Goal: Information Seeking & Learning: Learn about a topic

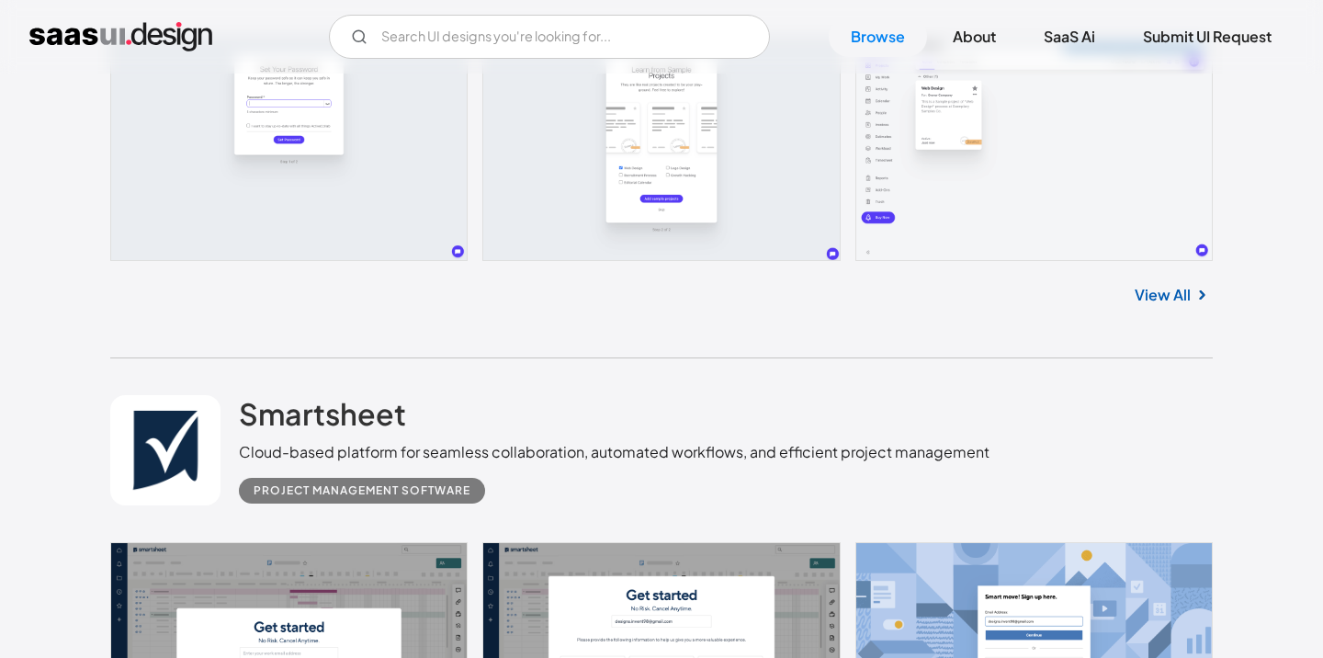
scroll to position [410, 0]
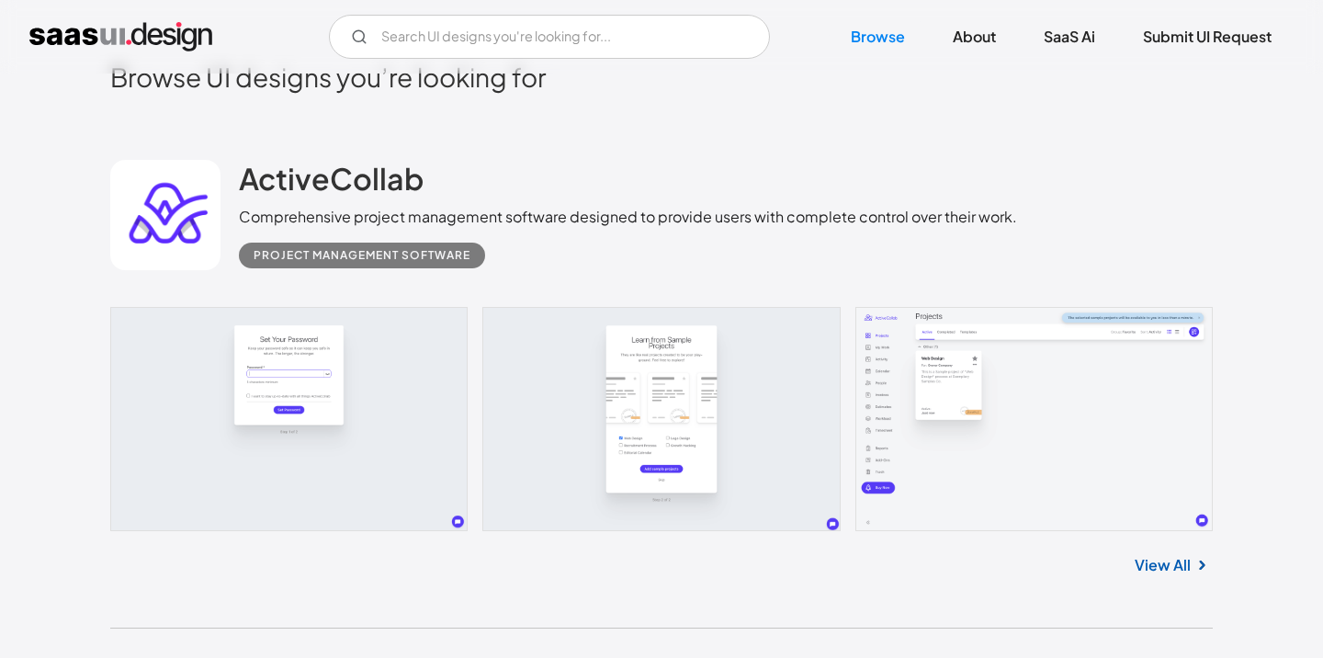
click at [1149, 572] on link "View All" at bounding box center [1162, 565] width 56 height 22
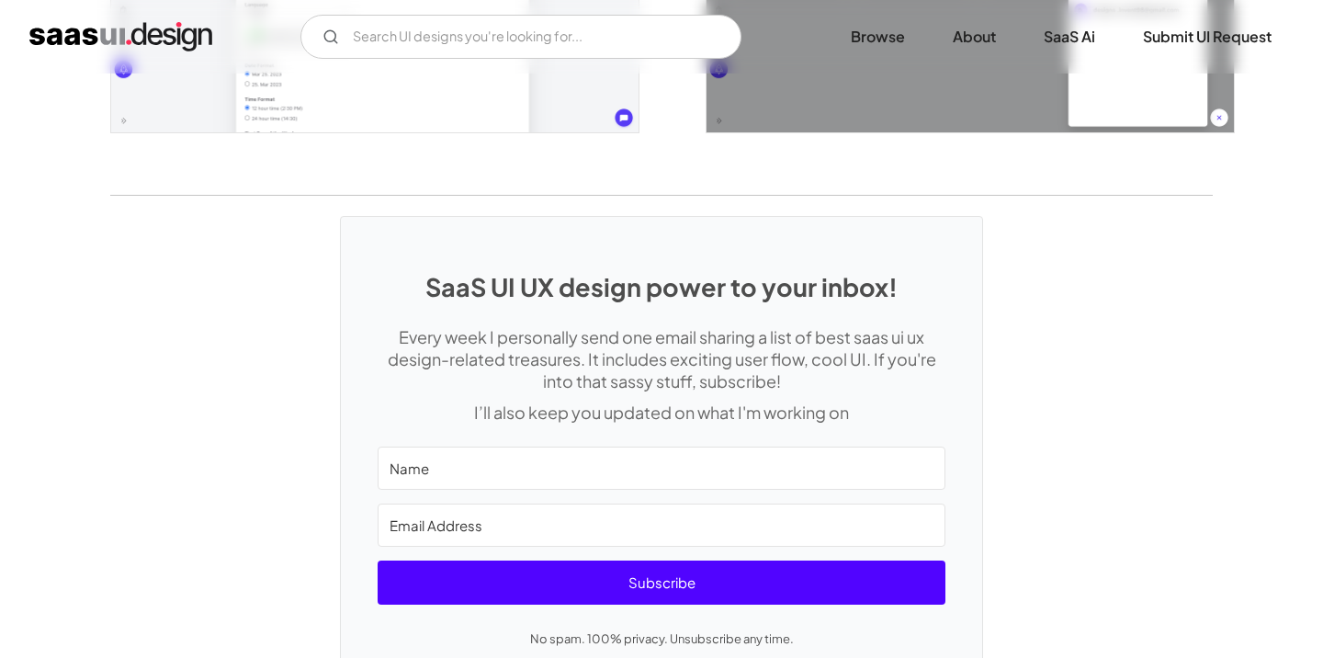
scroll to position [4391, 0]
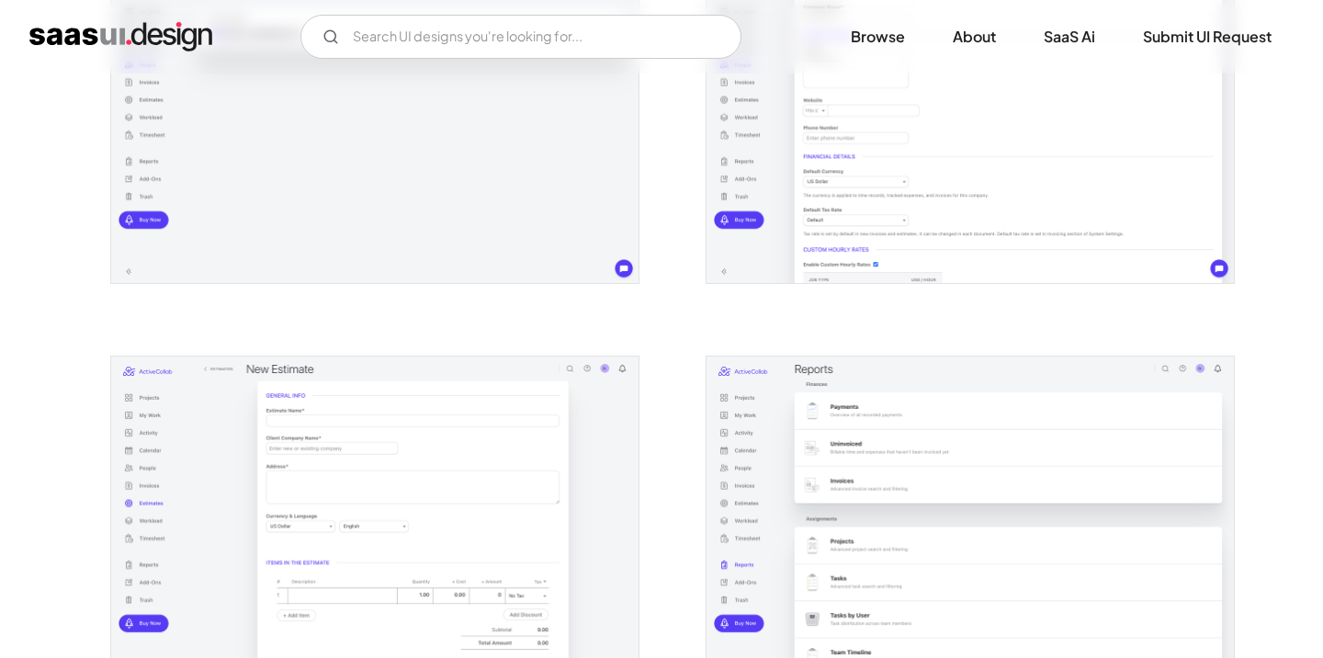
scroll to position [2241, 0]
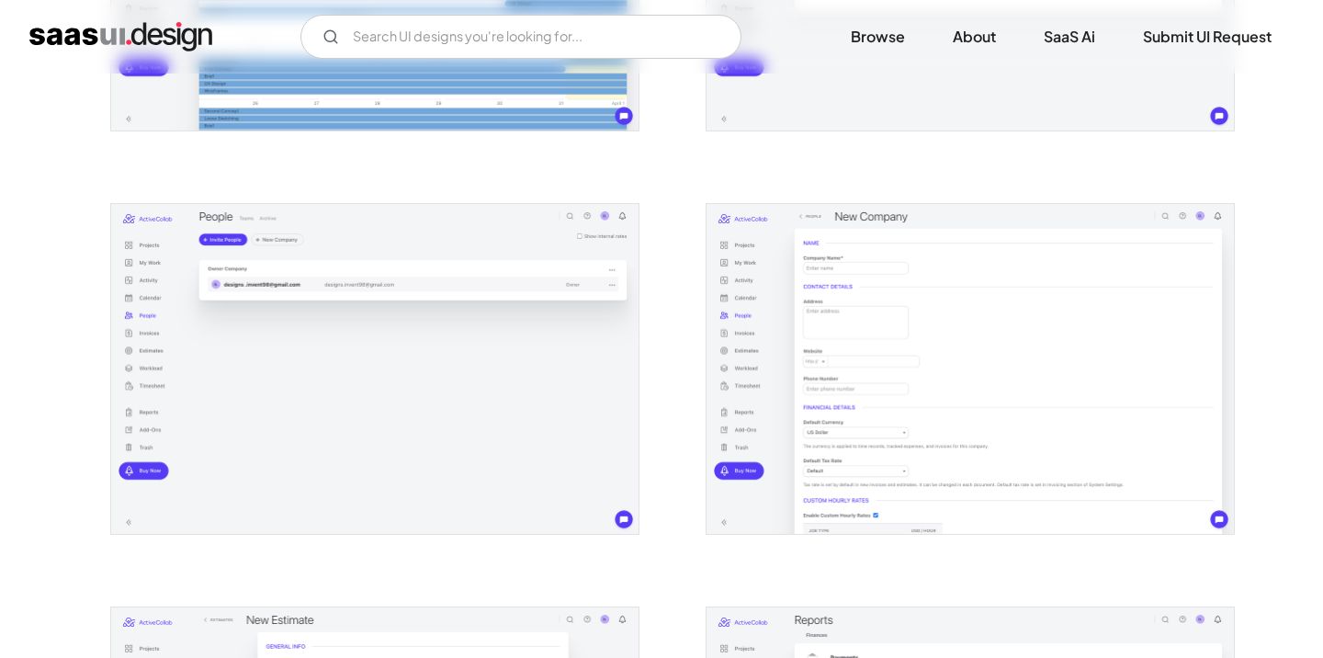
click at [834, 290] on img "open lightbox" at bounding box center [969, 369] width 527 height 330
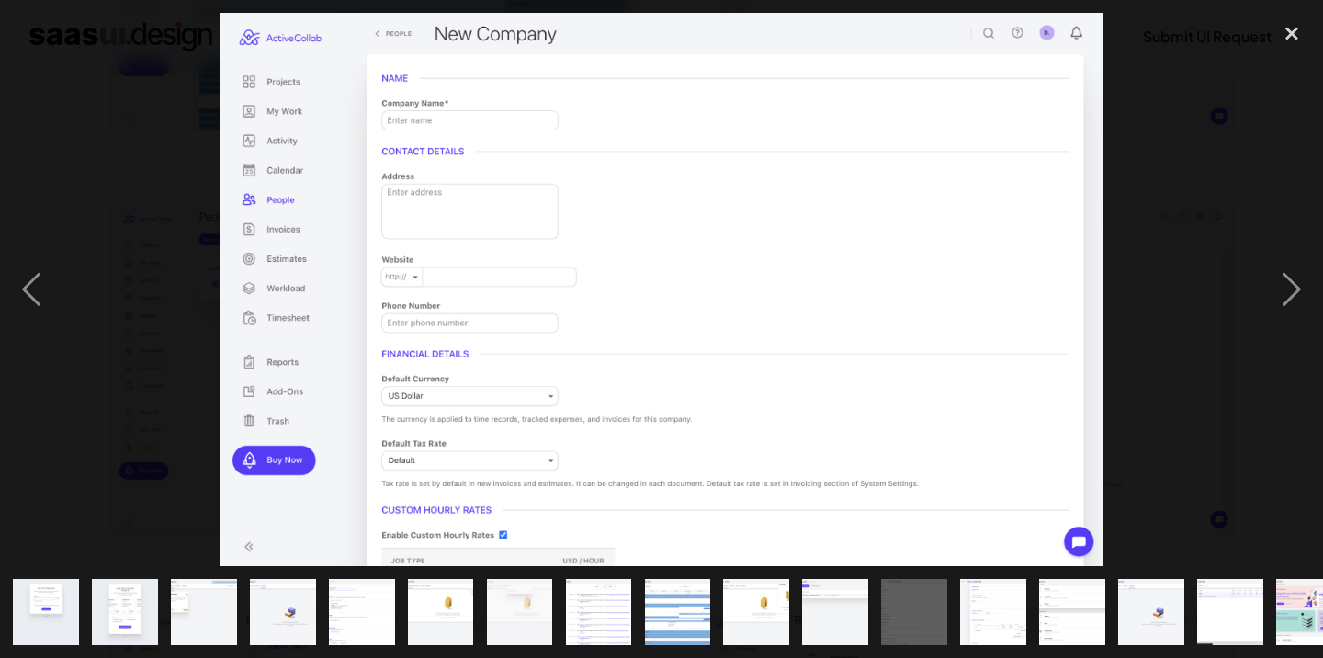
click at [585, 439] on img at bounding box center [662, 289] width 884 height 552
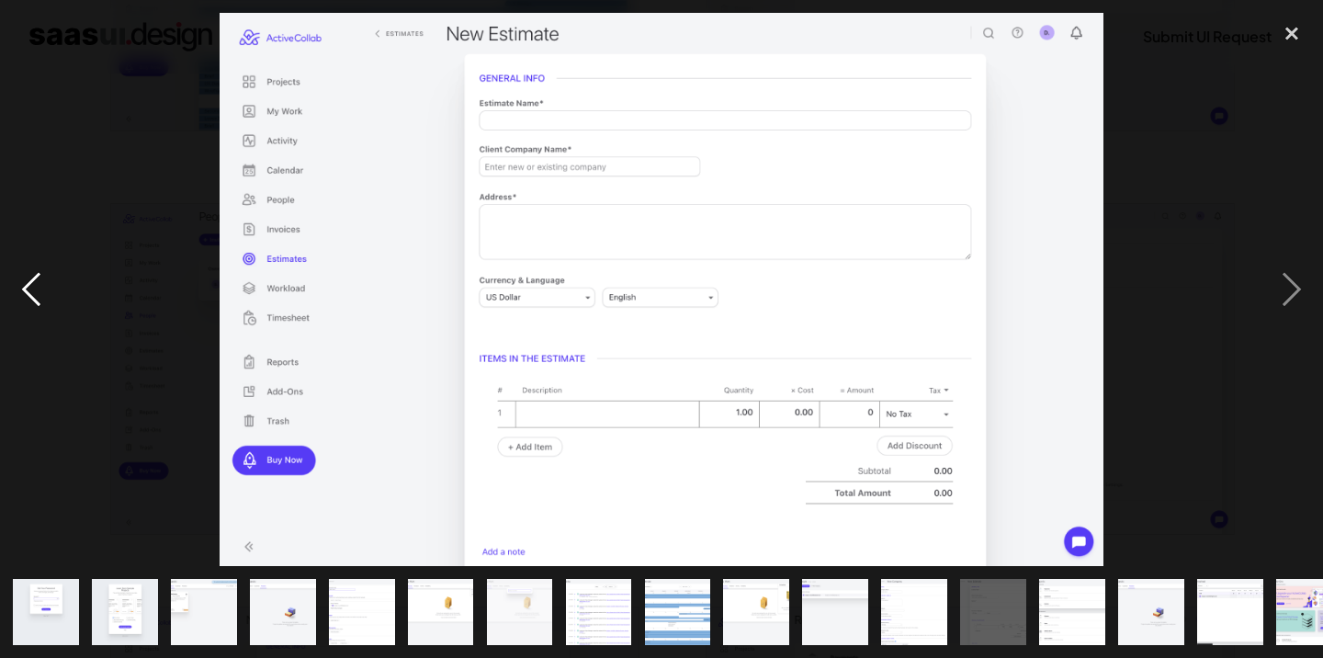
click at [24, 300] on div "previous image" at bounding box center [31, 289] width 62 height 552
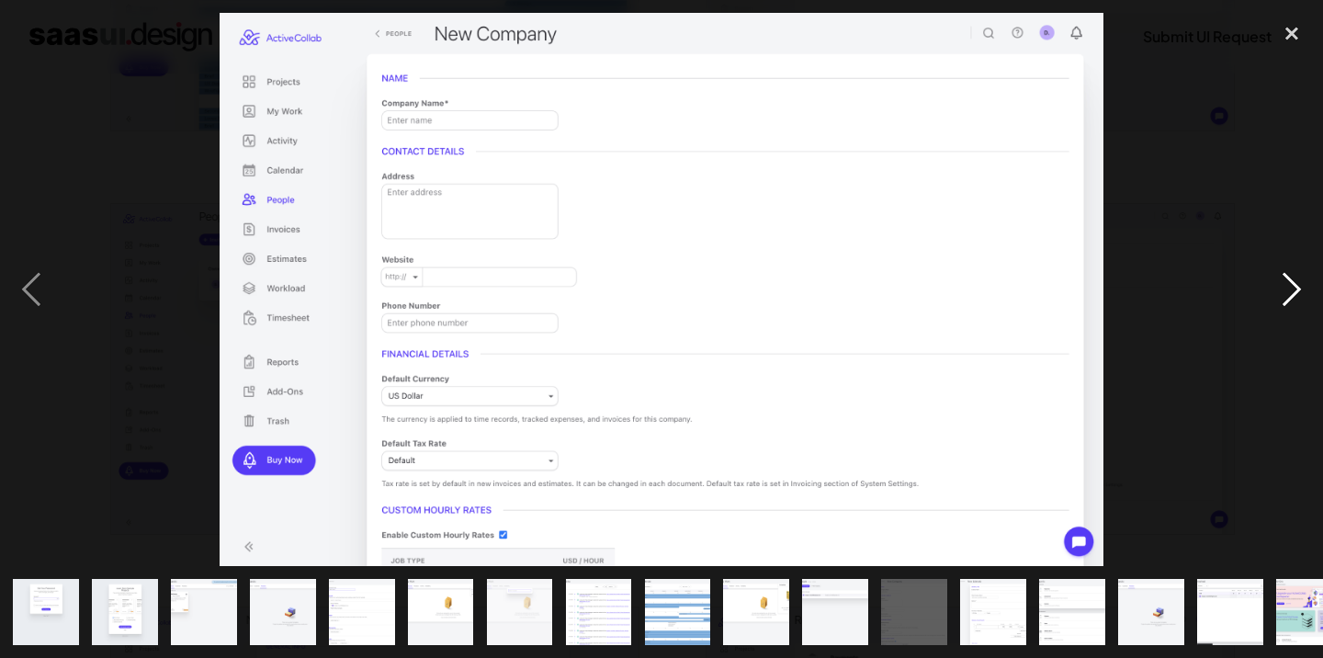
click at [1297, 296] on div "next image" at bounding box center [1291, 289] width 62 height 552
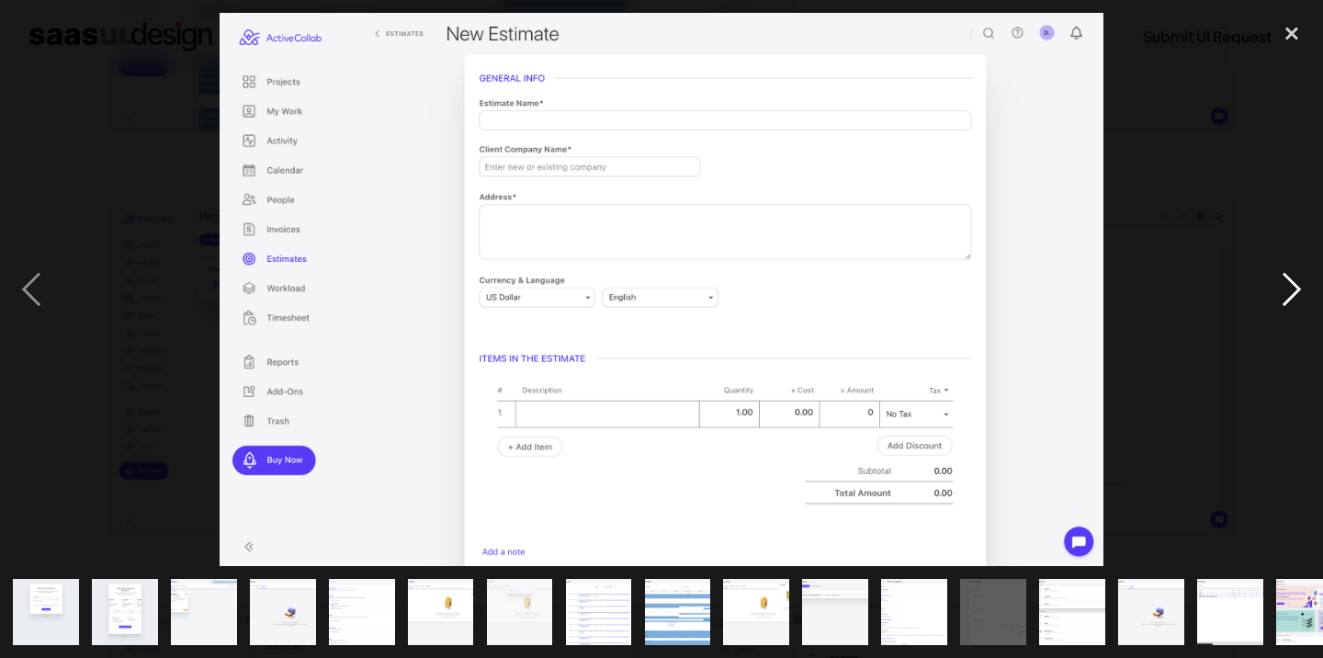
click at [1297, 296] on div "next image" at bounding box center [1291, 289] width 62 height 552
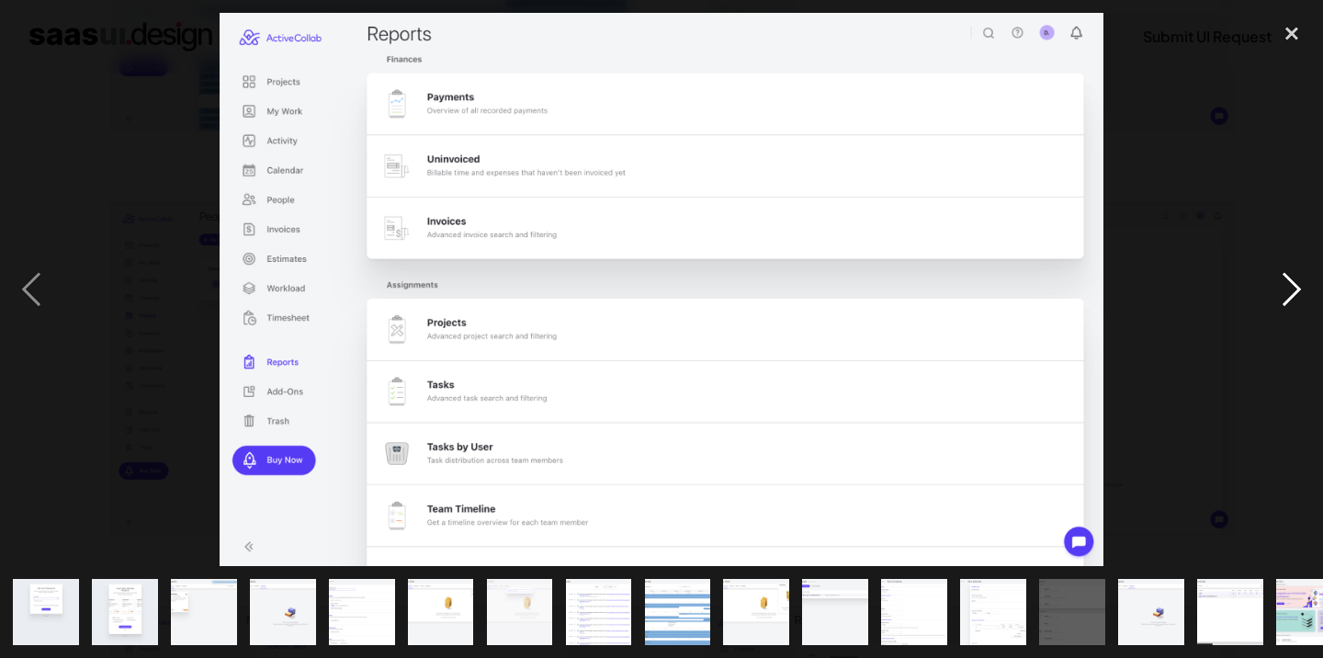
click at [1297, 296] on div "next image" at bounding box center [1291, 289] width 62 height 552
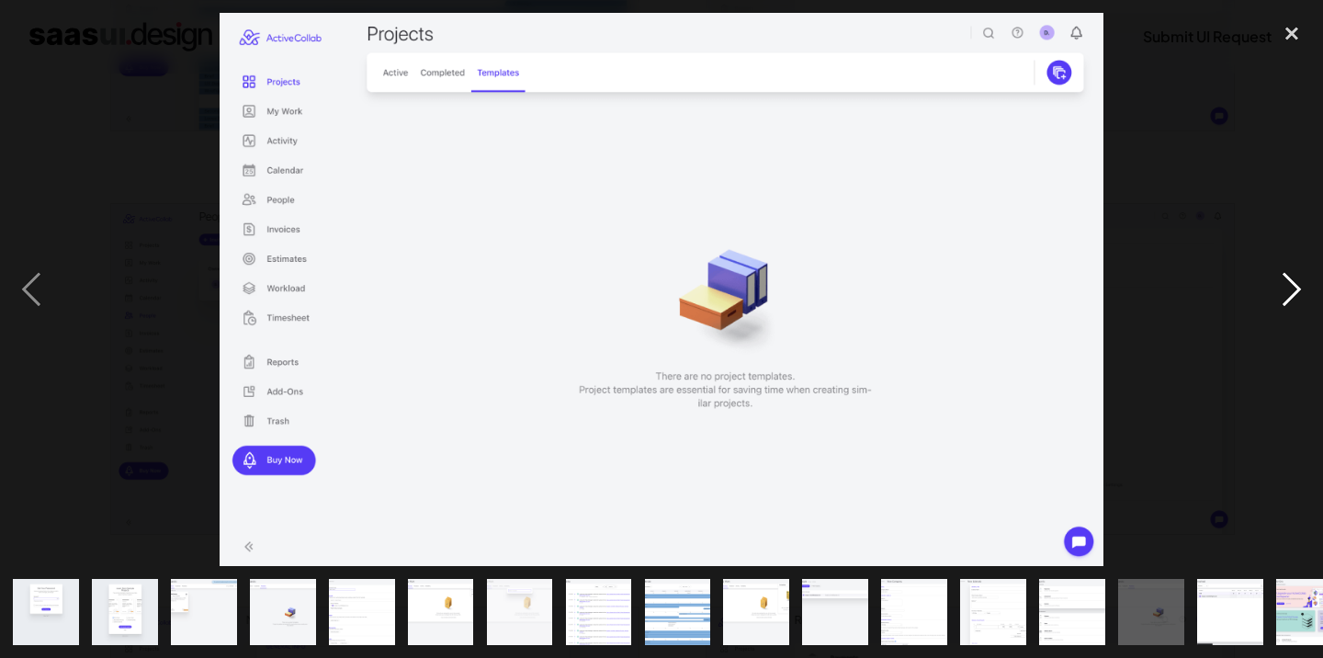
click at [1297, 296] on div "next image" at bounding box center [1291, 289] width 62 height 552
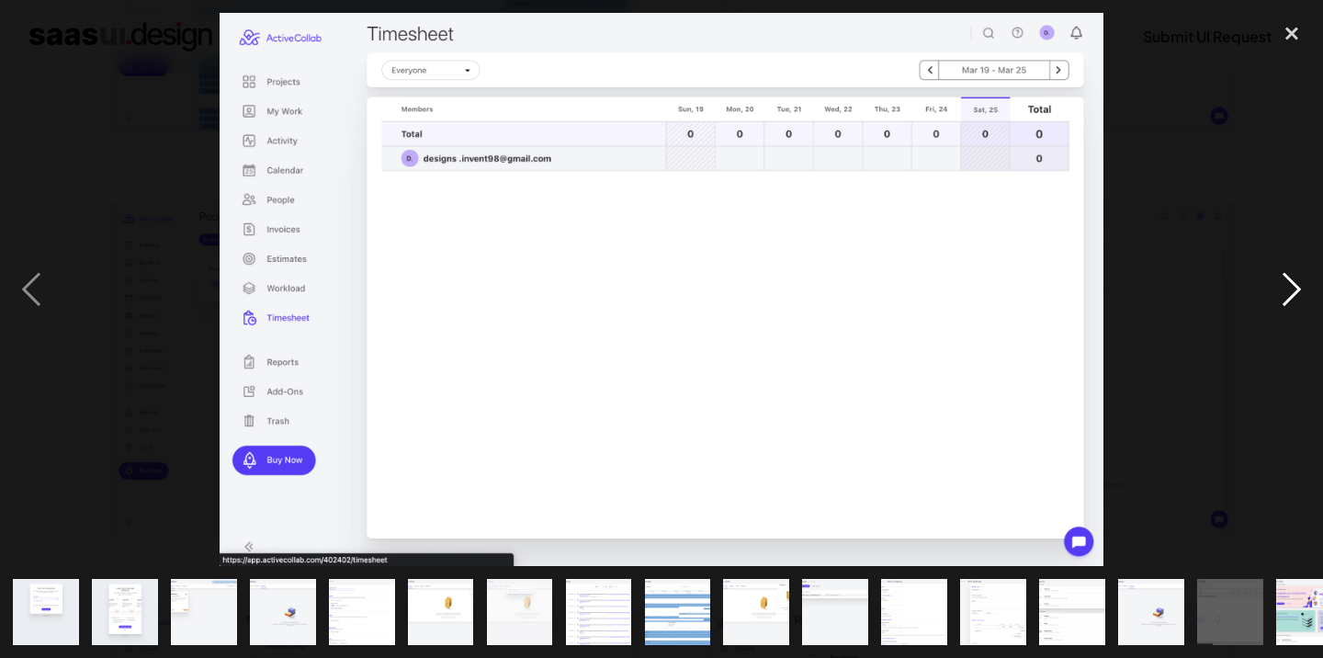
click at [1297, 296] on div "next image" at bounding box center [1291, 289] width 62 height 552
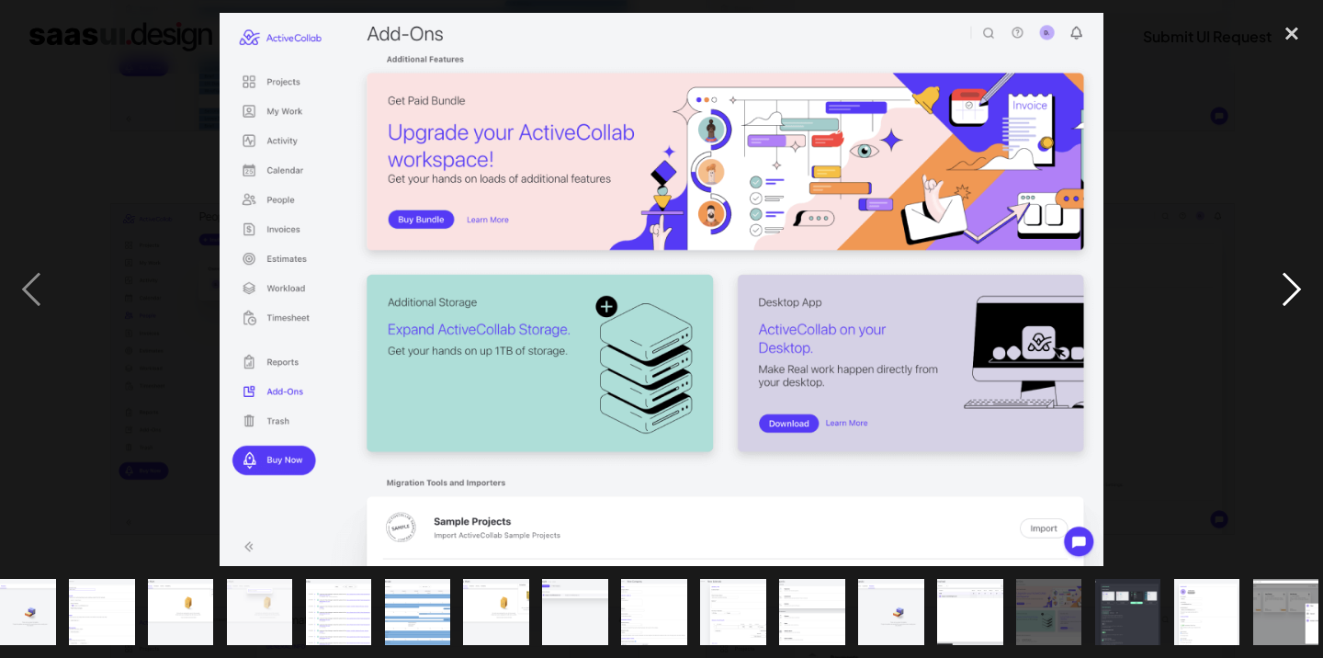
scroll to position [0, 268]
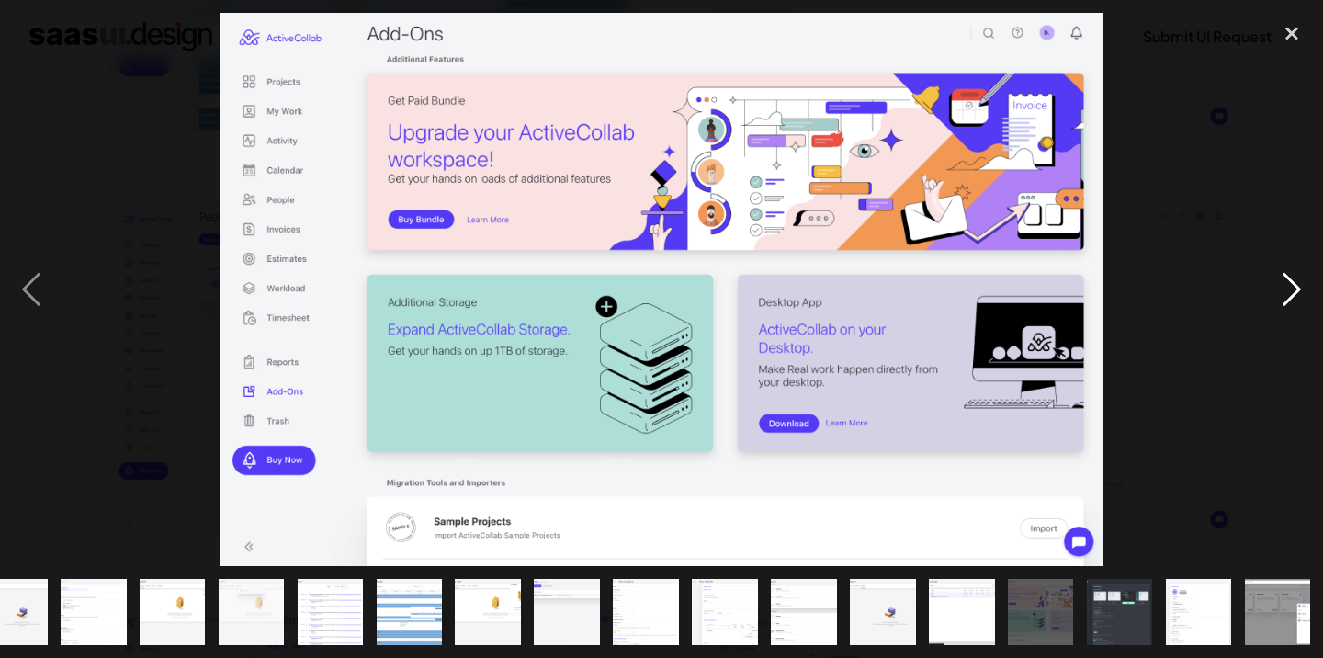
click at [1297, 296] on div "next image" at bounding box center [1291, 289] width 62 height 552
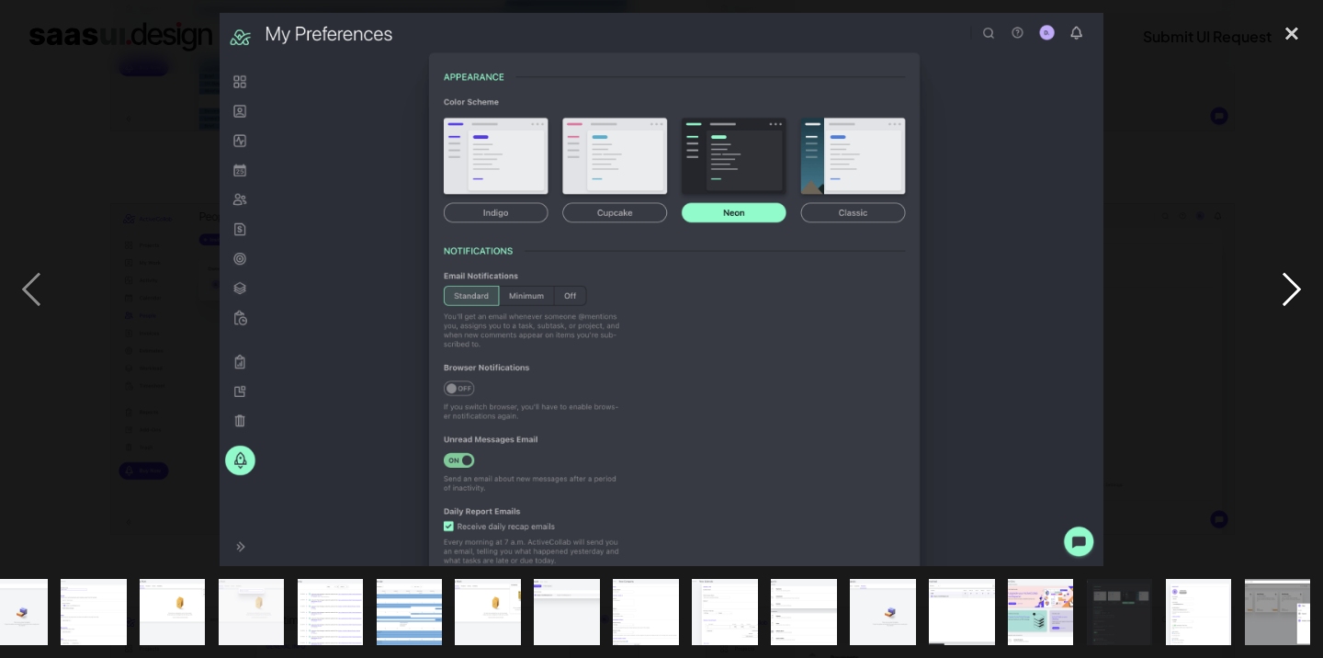
click at [1297, 296] on div "next image" at bounding box center [1291, 289] width 62 height 552
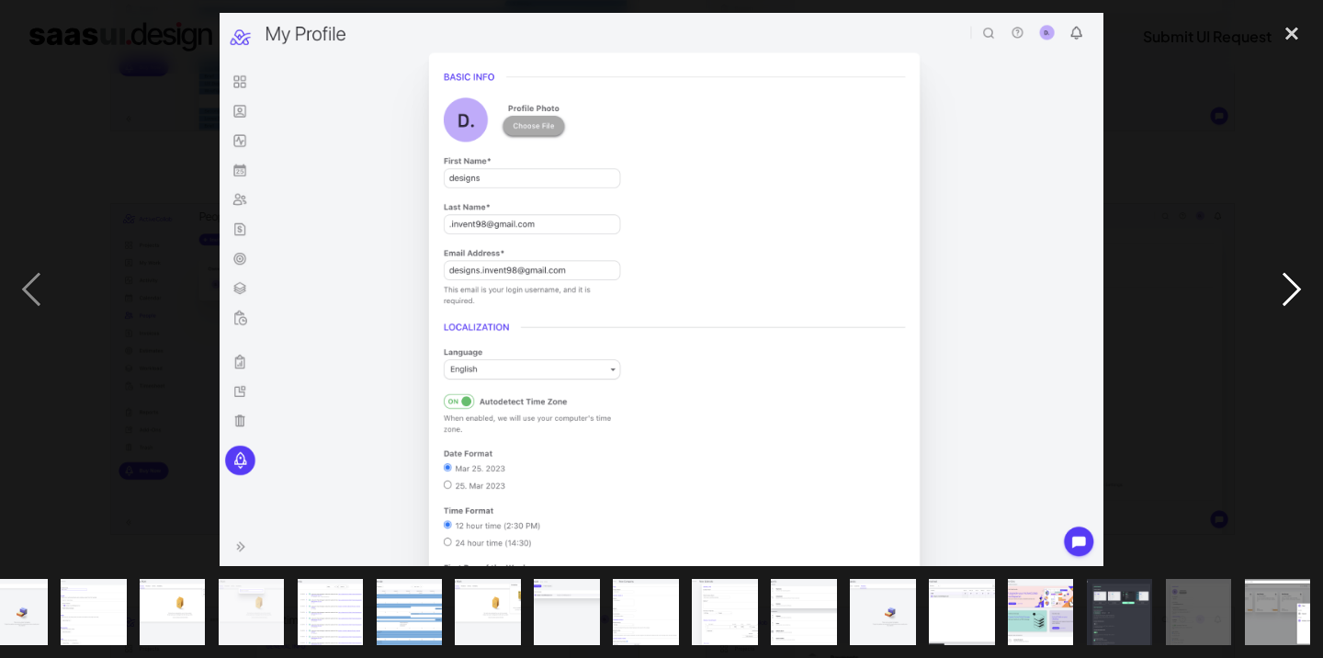
click at [1297, 296] on div "next image" at bounding box center [1291, 289] width 62 height 552
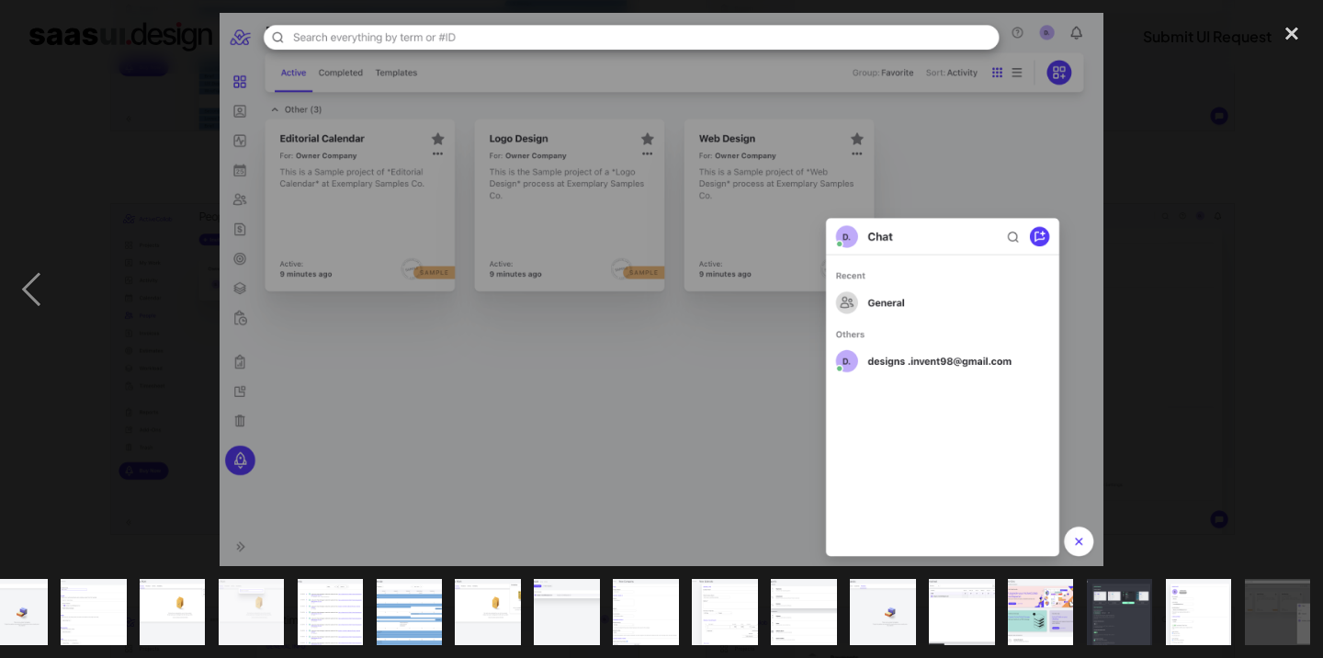
click at [1297, 296] on div "next image" at bounding box center [1291, 289] width 62 height 552
click at [1311, 245] on div "next image" at bounding box center [1291, 289] width 62 height 552
click at [1291, 28] on div "close lightbox" at bounding box center [1291, 33] width 62 height 40
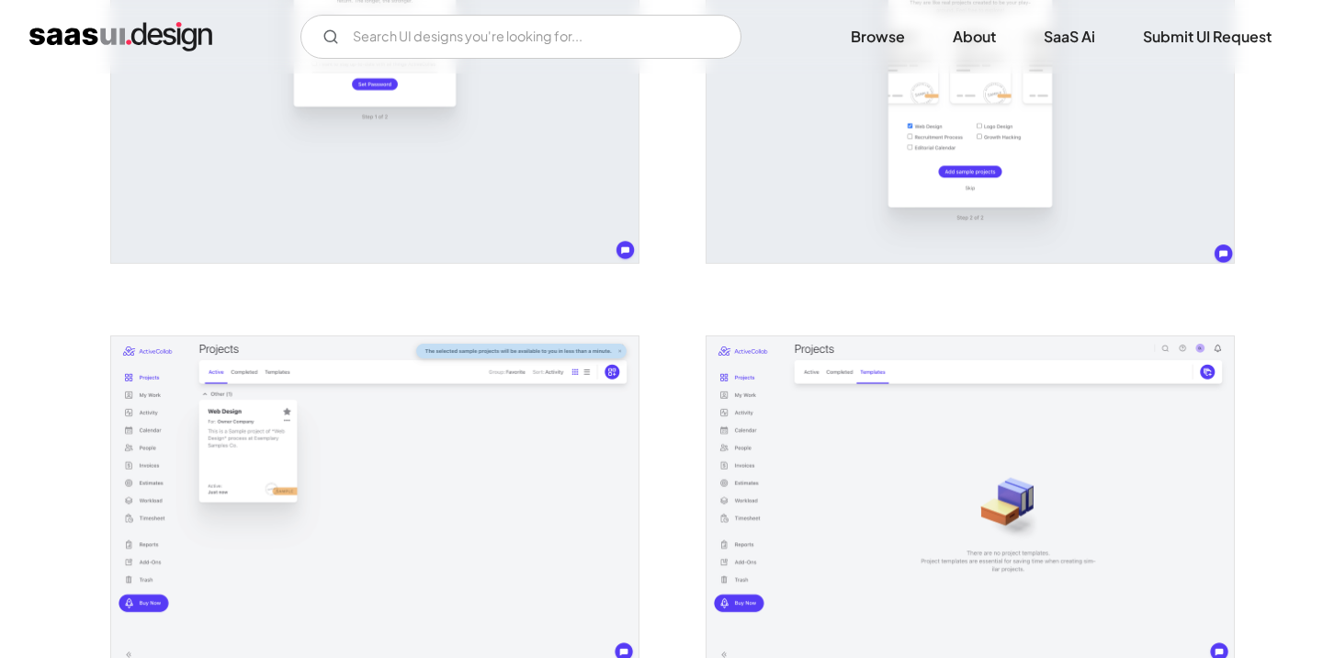
scroll to position [0, 0]
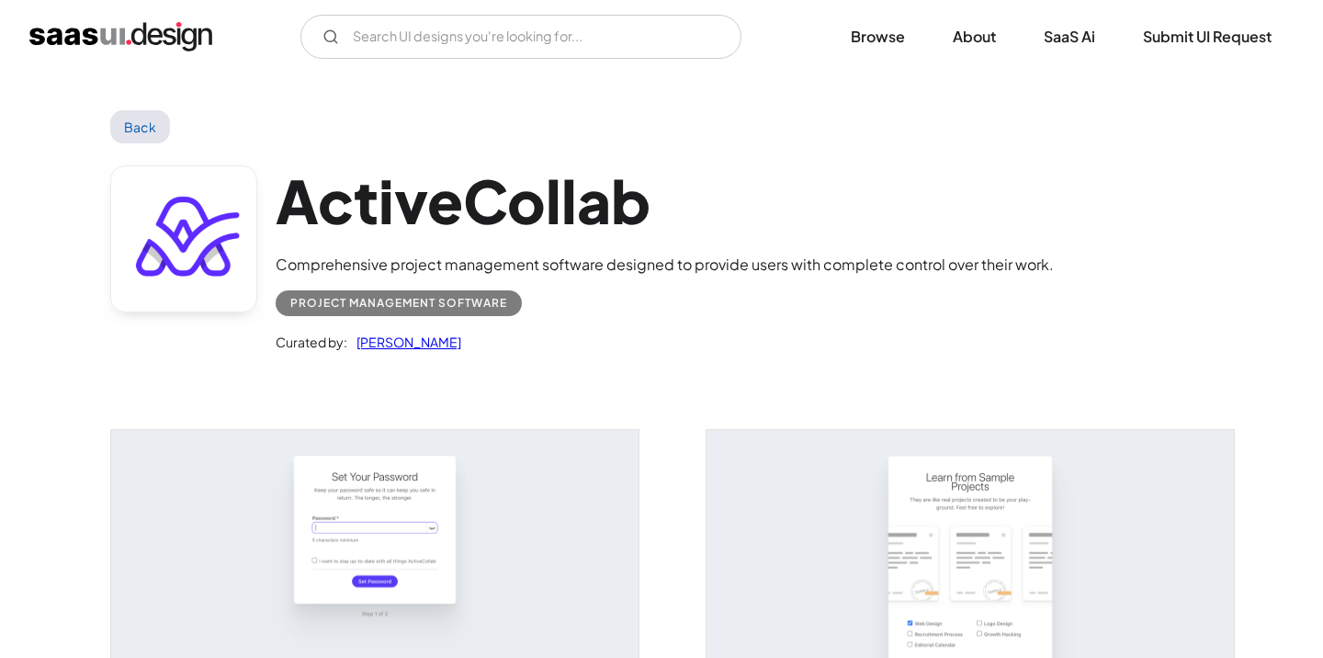
click at [869, 475] on img "open lightbox" at bounding box center [969, 595] width 527 height 330
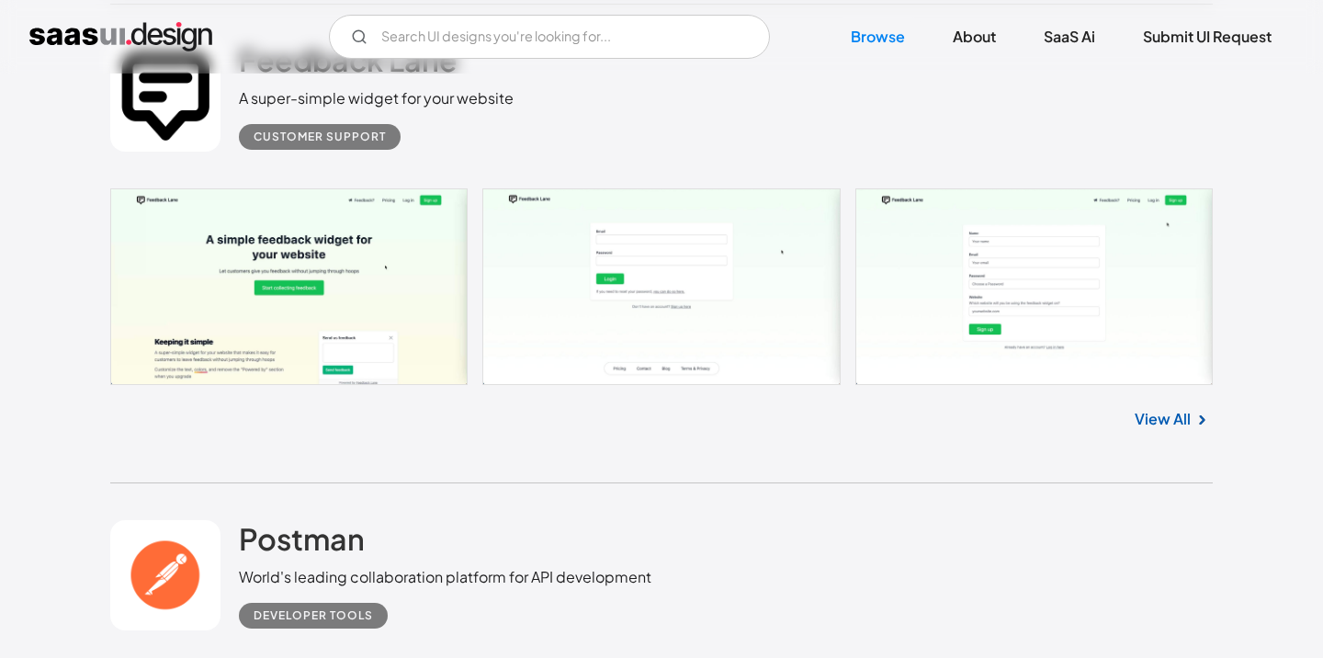
scroll to position [7018, 0]
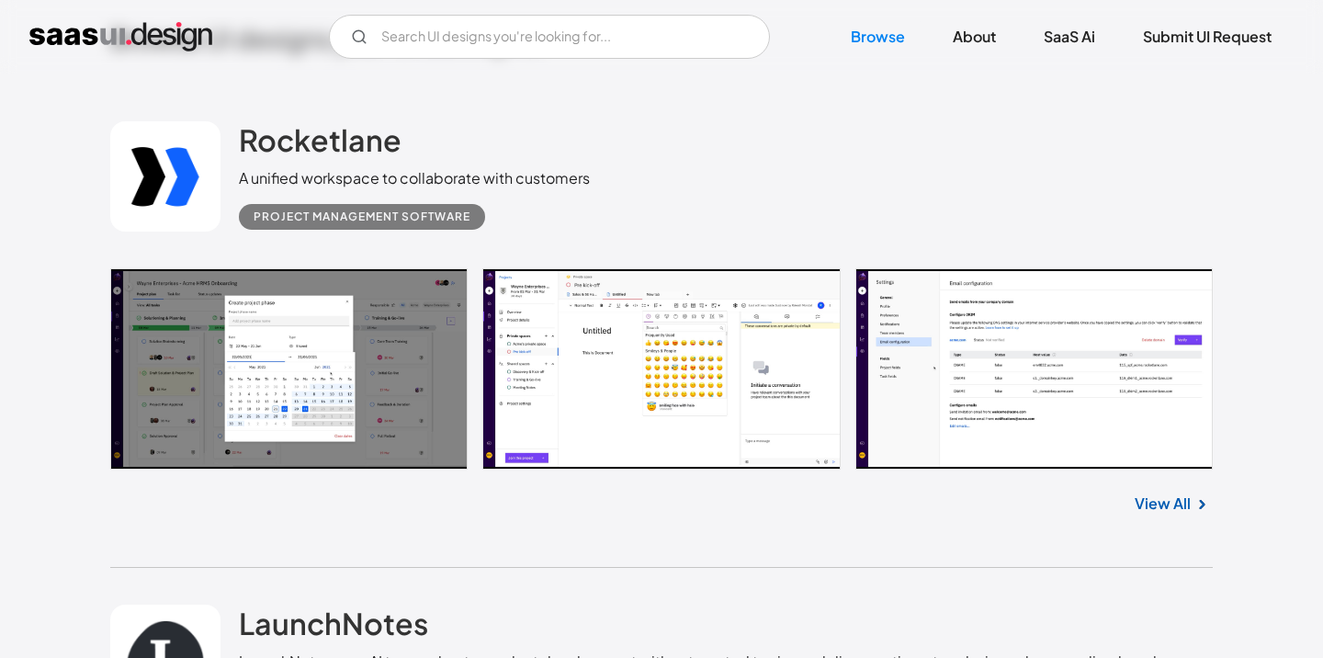
scroll to position [473, 0]
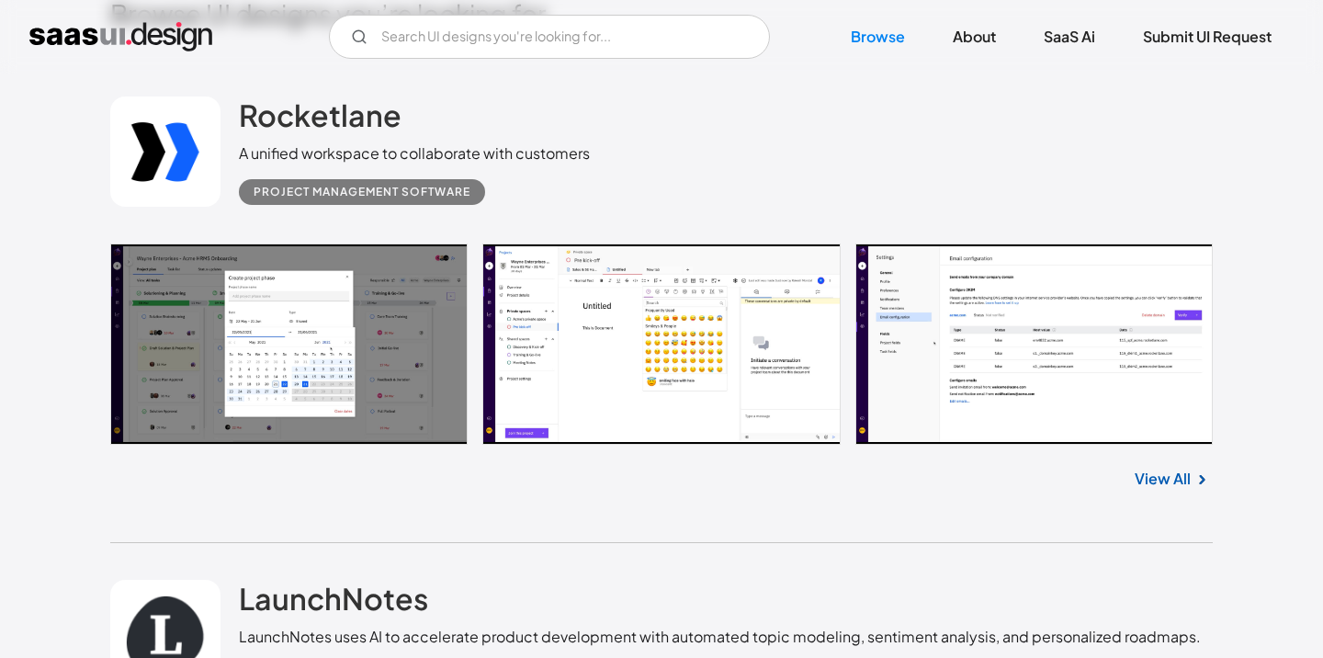
click at [1135, 479] on link "View All" at bounding box center [1162, 479] width 56 height 22
click at [189, 355] on link at bounding box center [661, 344] width 1102 height 202
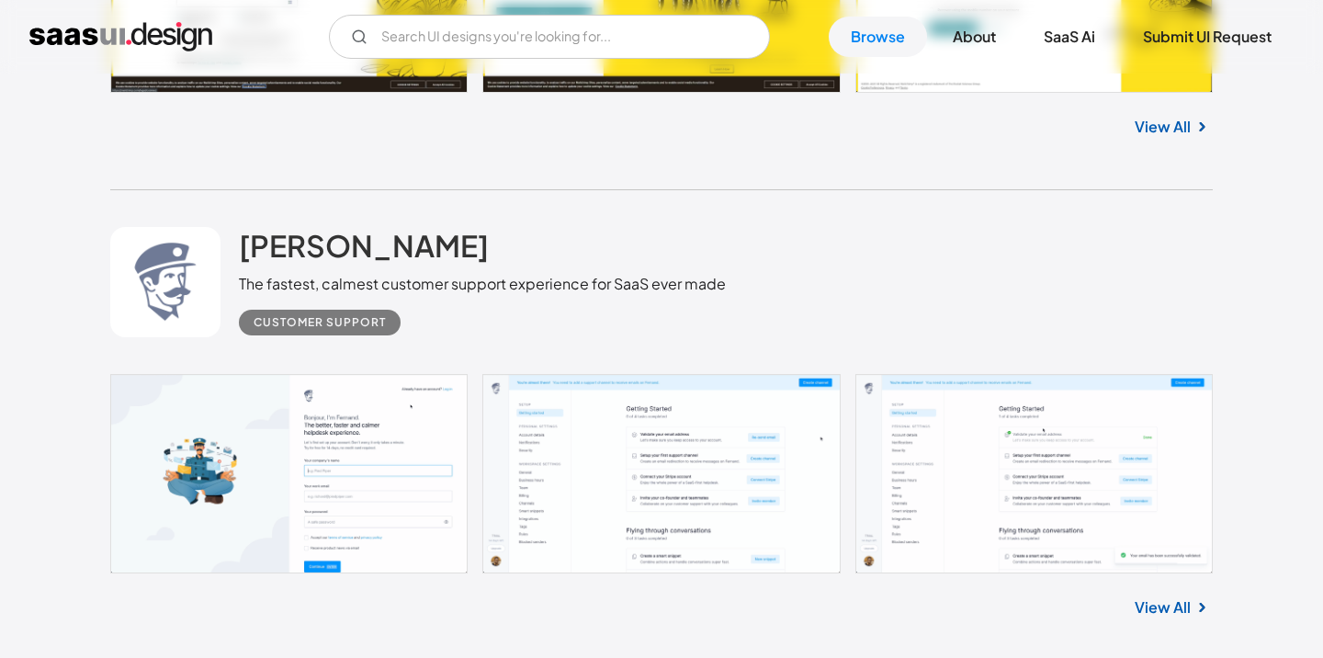
scroll to position [1987, 0]
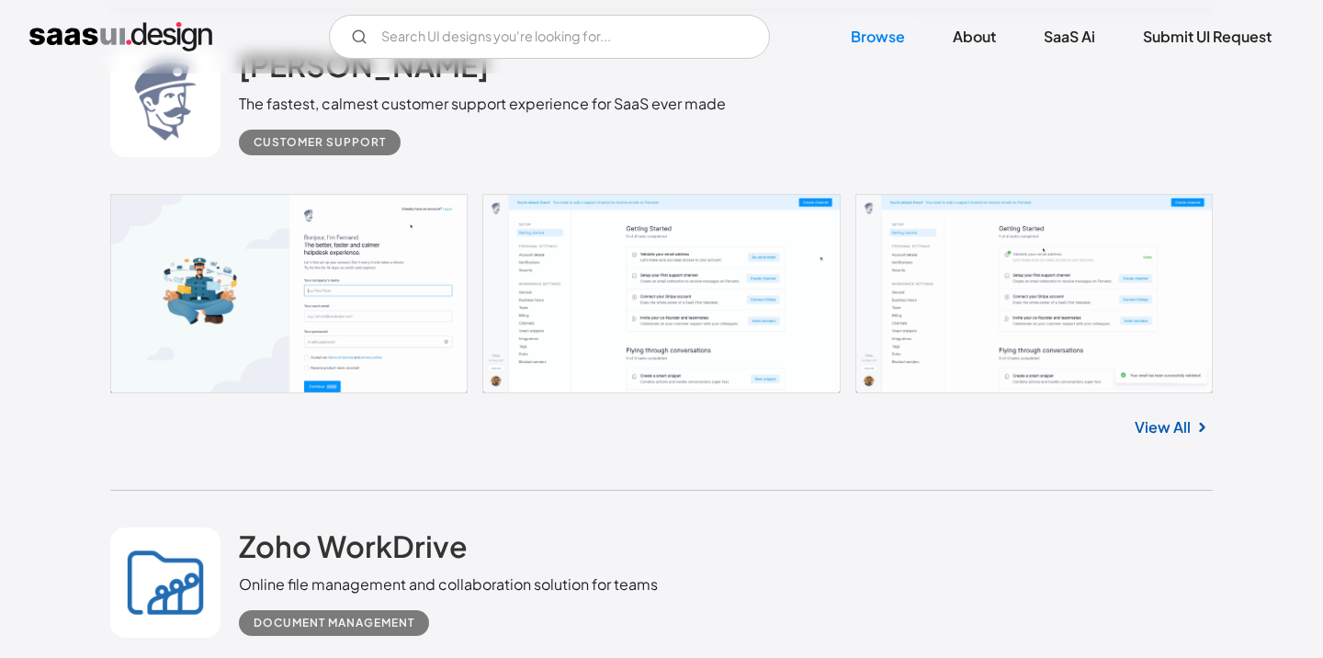
click at [397, 292] on link at bounding box center [661, 293] width 1102 height 198
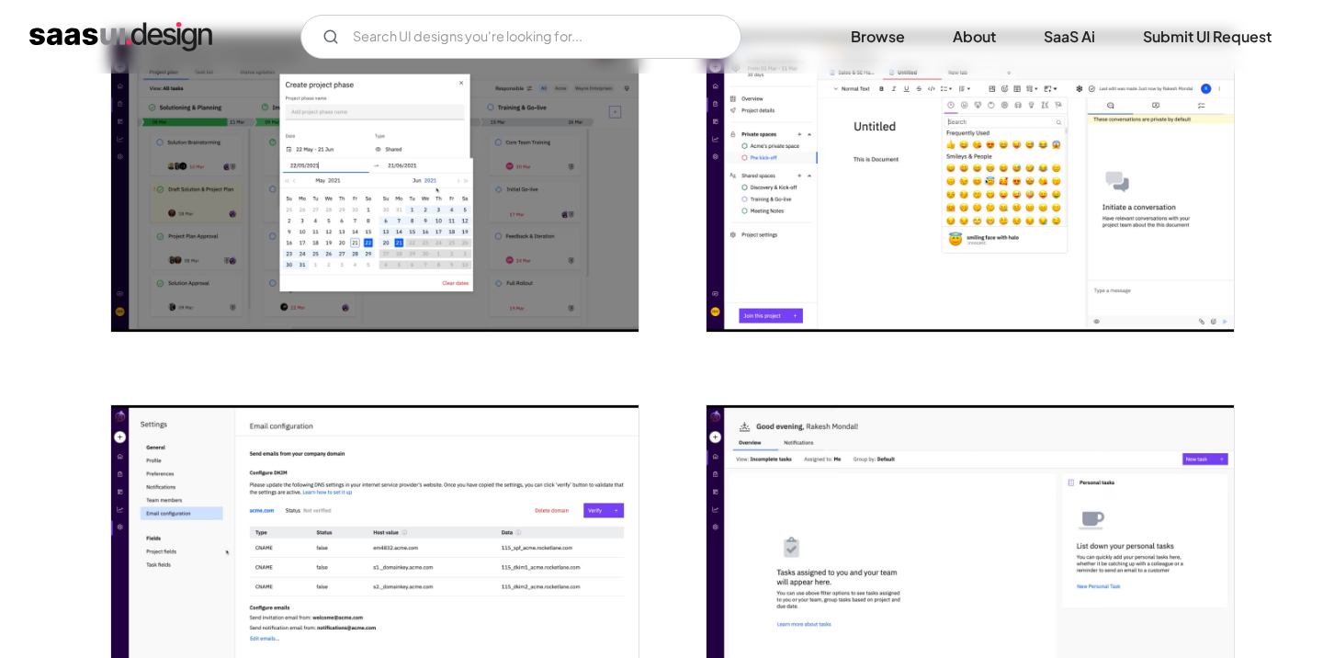
scroll to position [230, 0]
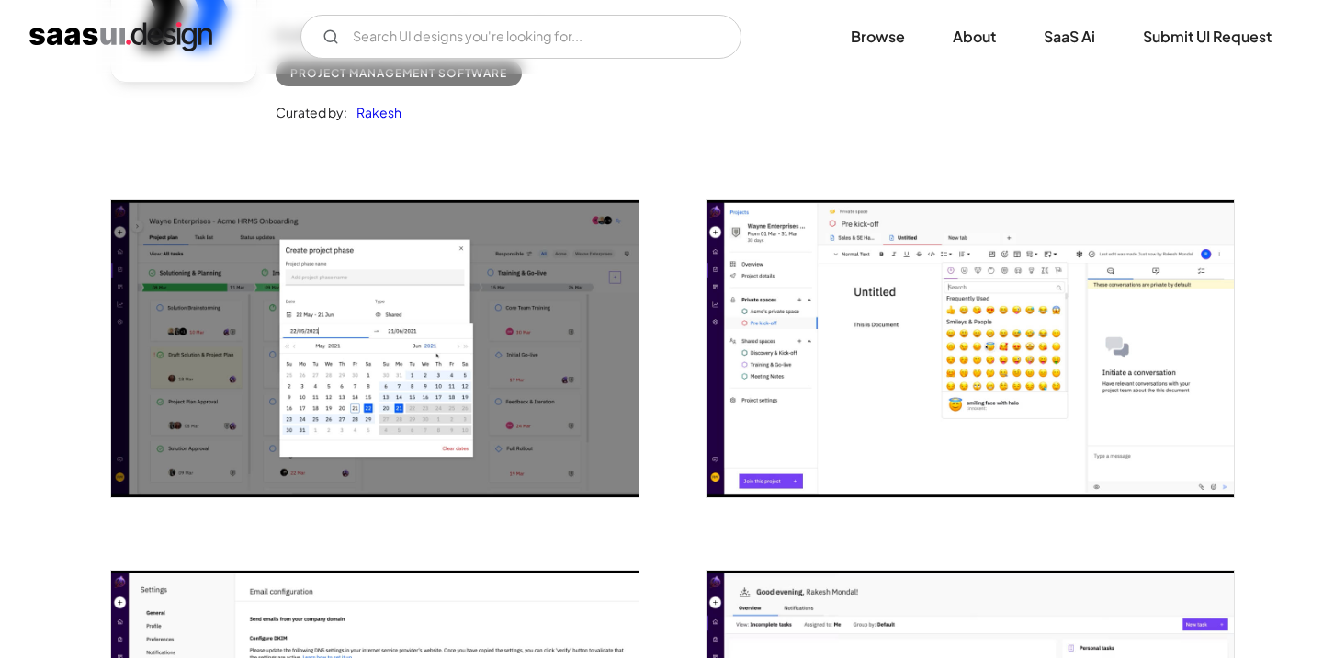
click at [461, 345] on img "open lightbox" at bounding box center [374, 348] width 527 height 297
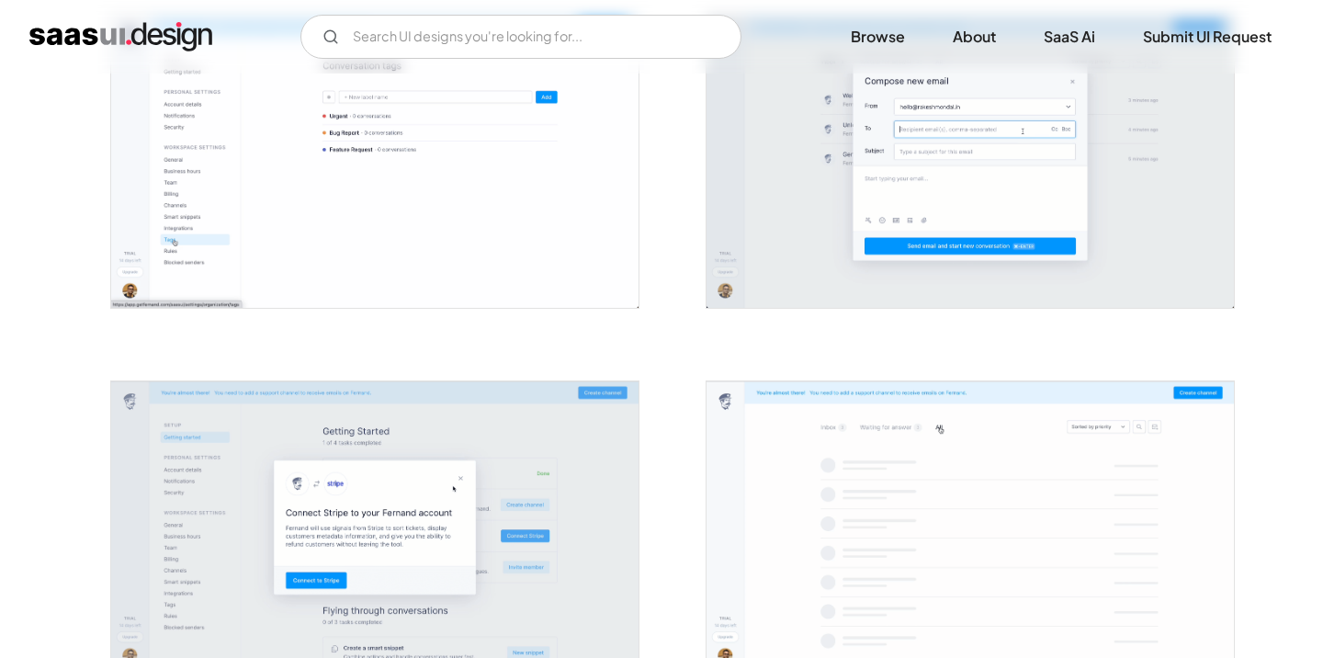
scroll to position [1945, 0]
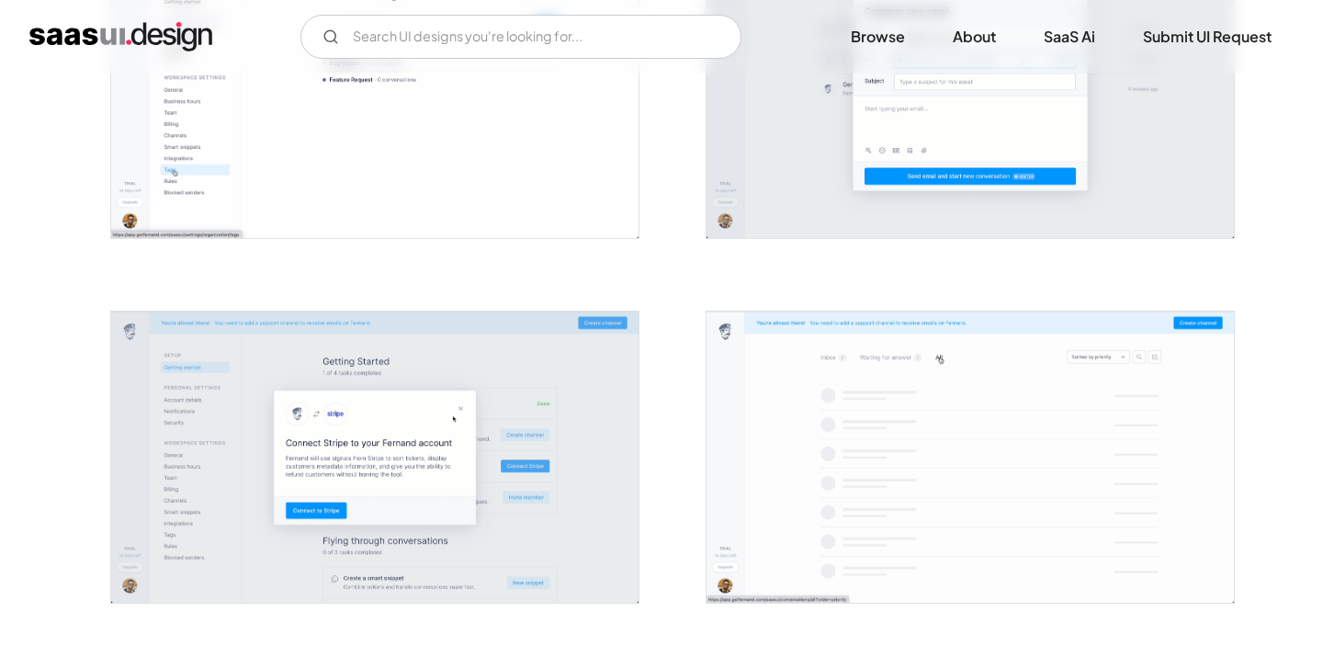
click at [813, 141] on img "open lightbox" at bounding box center [969, 92] width 527 height 292
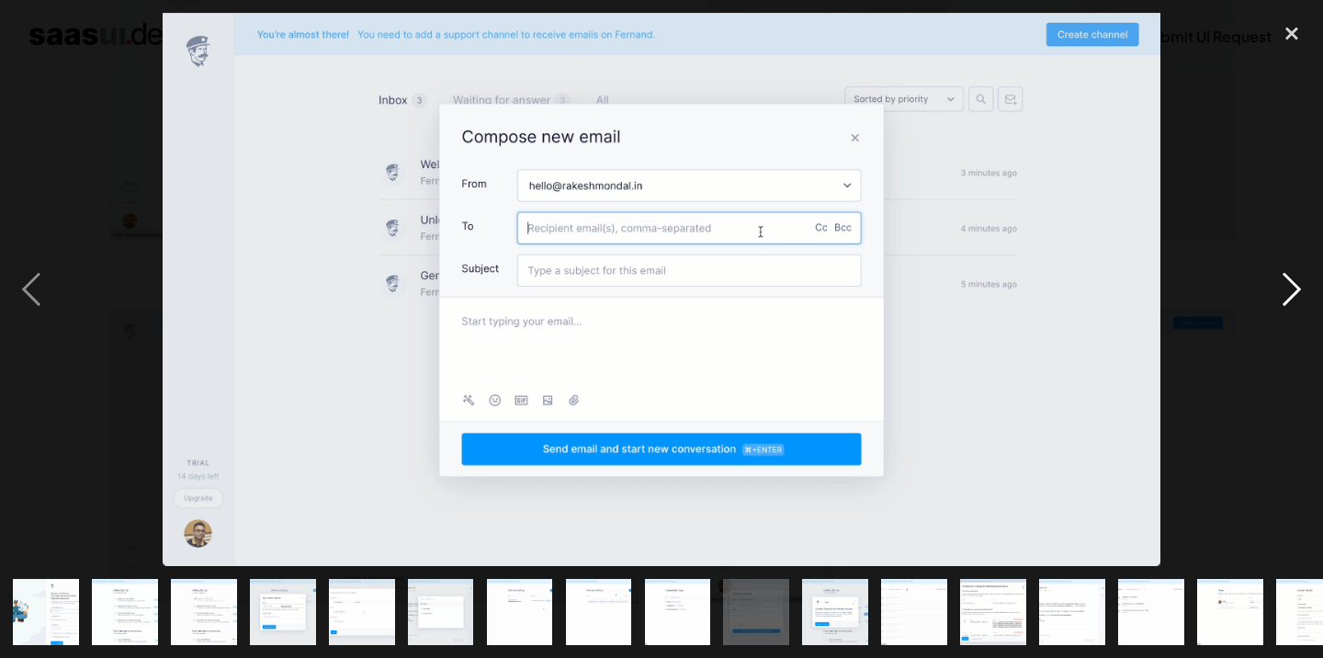
click at [1291, 275] on div "next image" at bounding box center [1291, 289] width 62 height 552
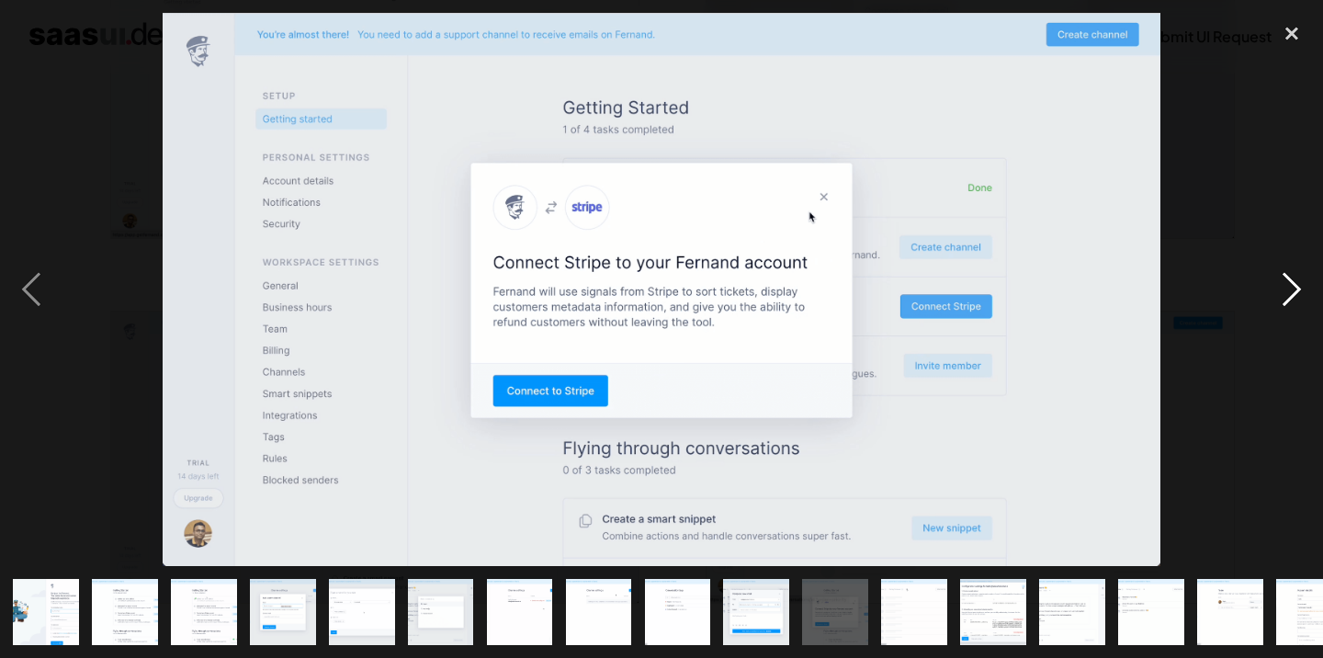
click at [1291, 275] on div "next image" at bounding box center [1291, 289] width 62 height 552
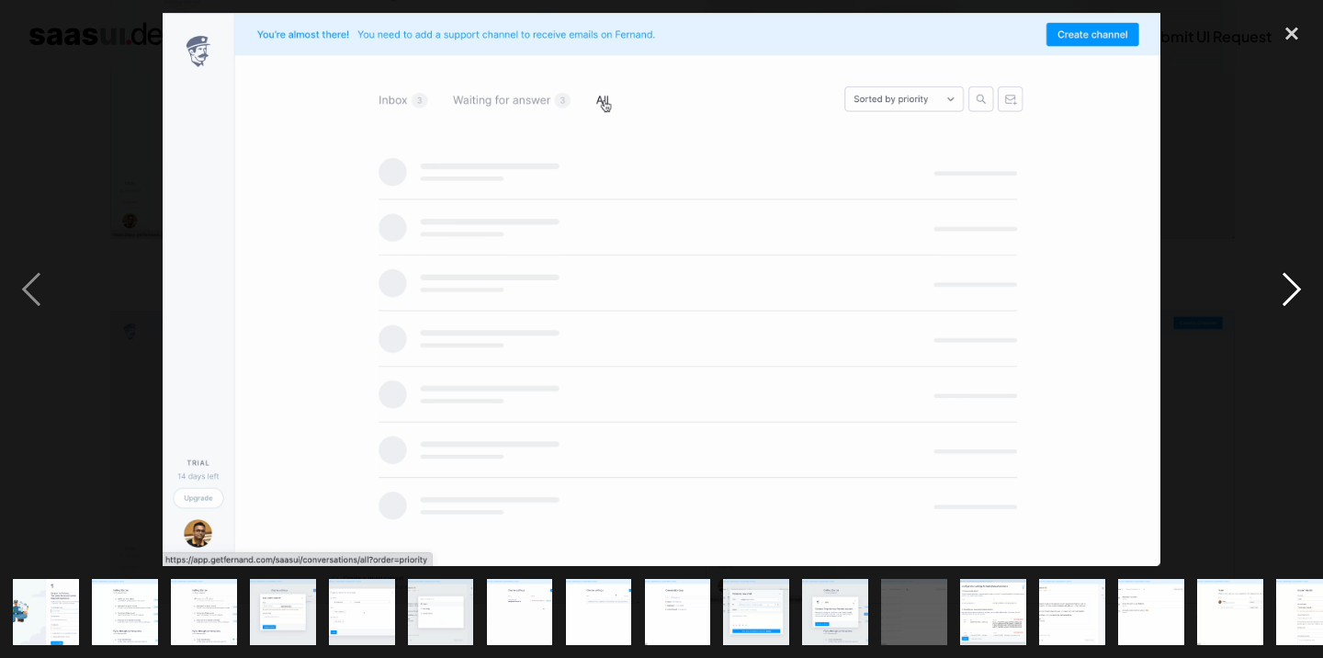
click at [1291, 275] on div "next image" at bounding box center [1291, 289] width 62 height 552
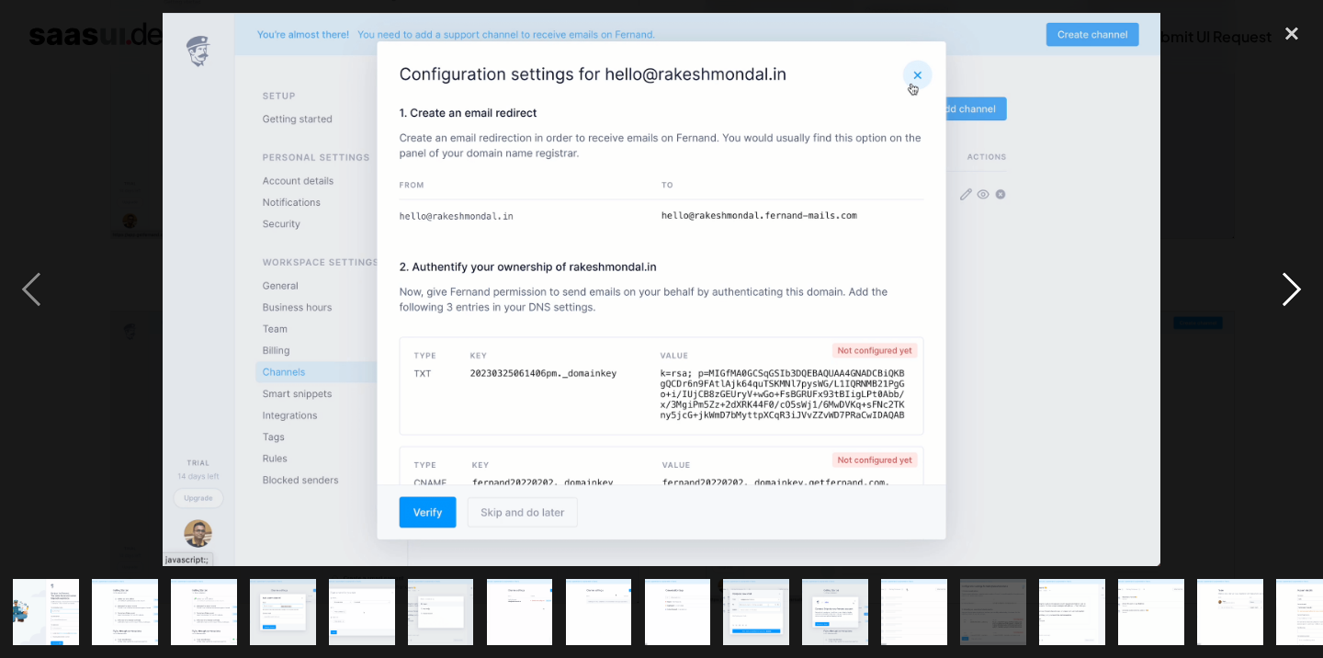
click at [1291, 275] on div "next image" at bounding box center [1291, 289] width 62 height 552
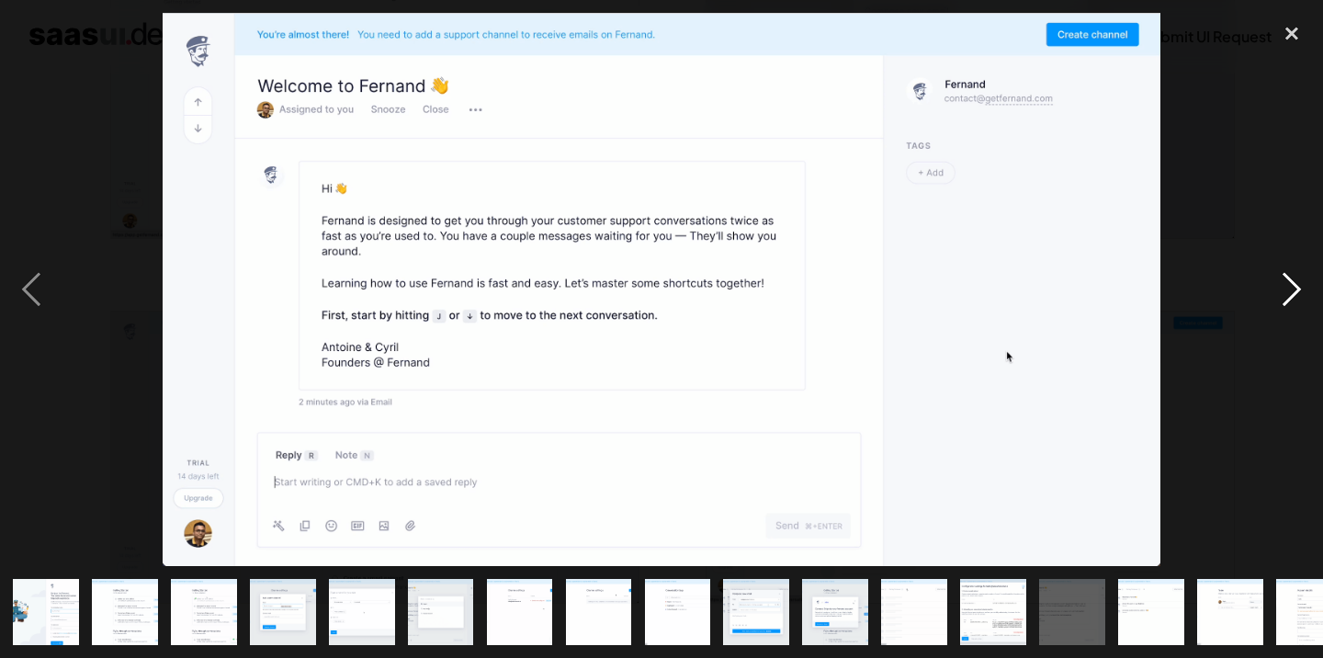
click at [1291, 275] on div "next image" at bounding box center [1291, 289] width 62 height 552
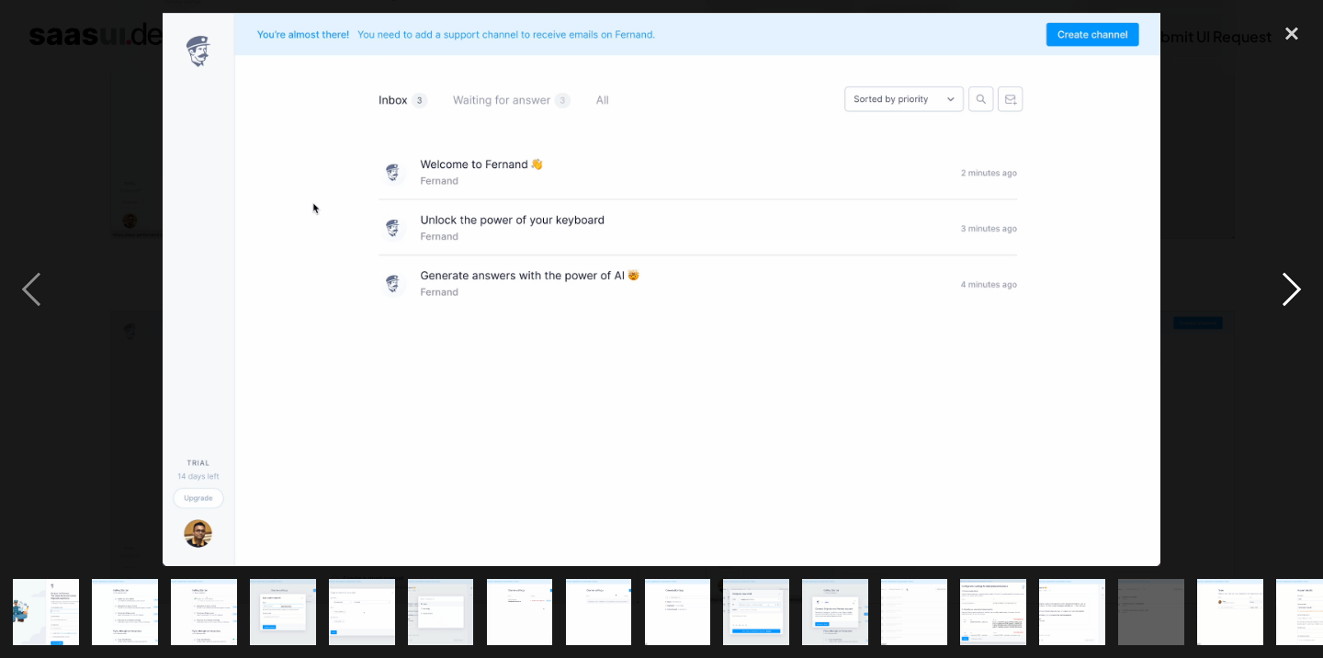
click at [1291, 275] on div "next image" at bounding box center [1291, 289] width 62 height 552
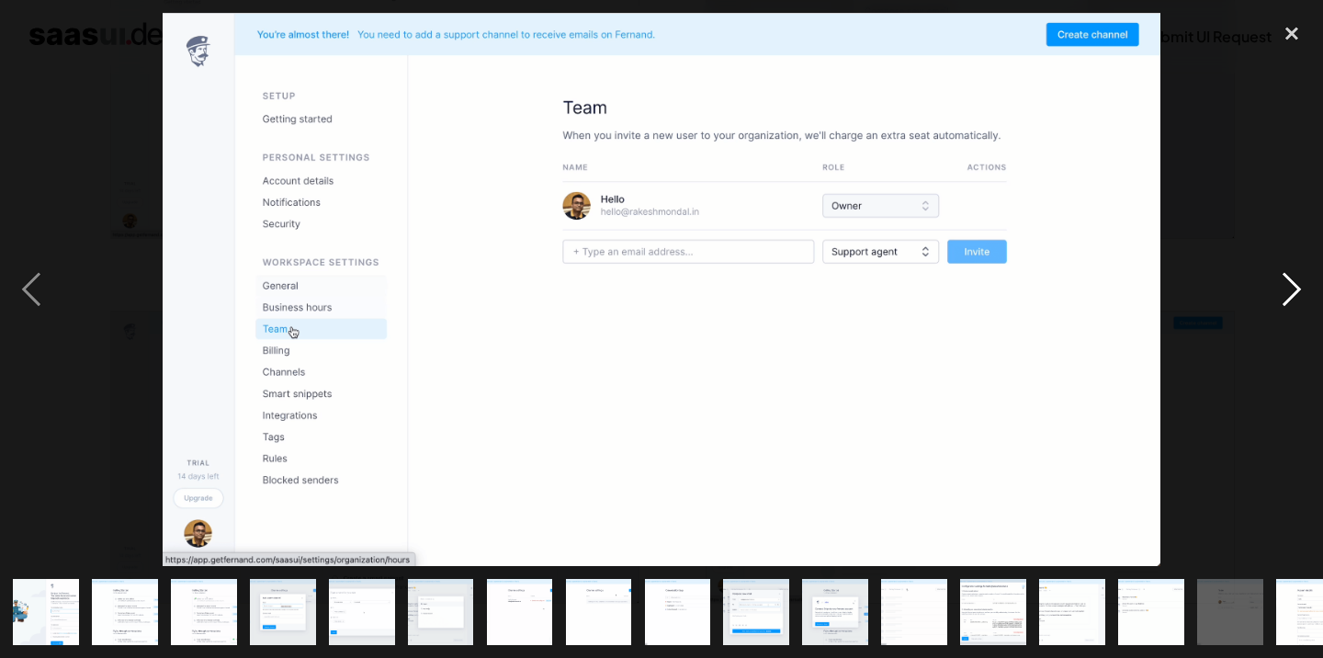
click at [1291, 275] on div "next image" at bounding box center [1291, 289] width 62 height 552
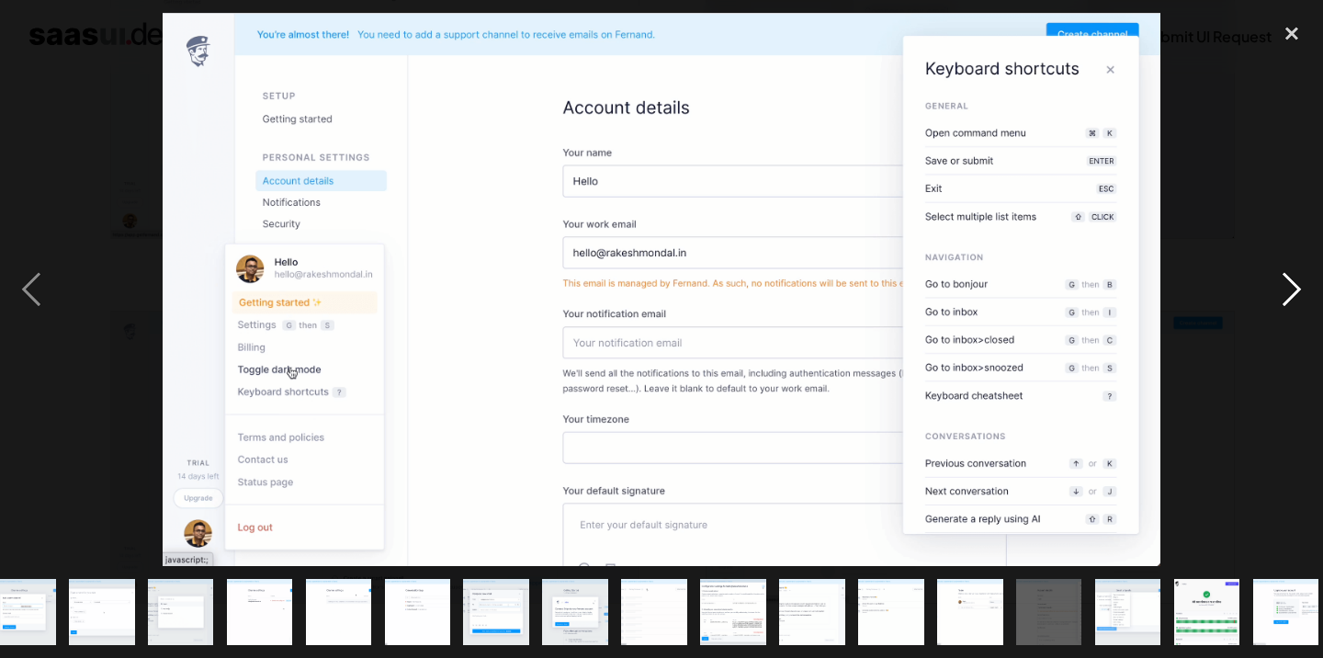
scroll to position [0, 268]
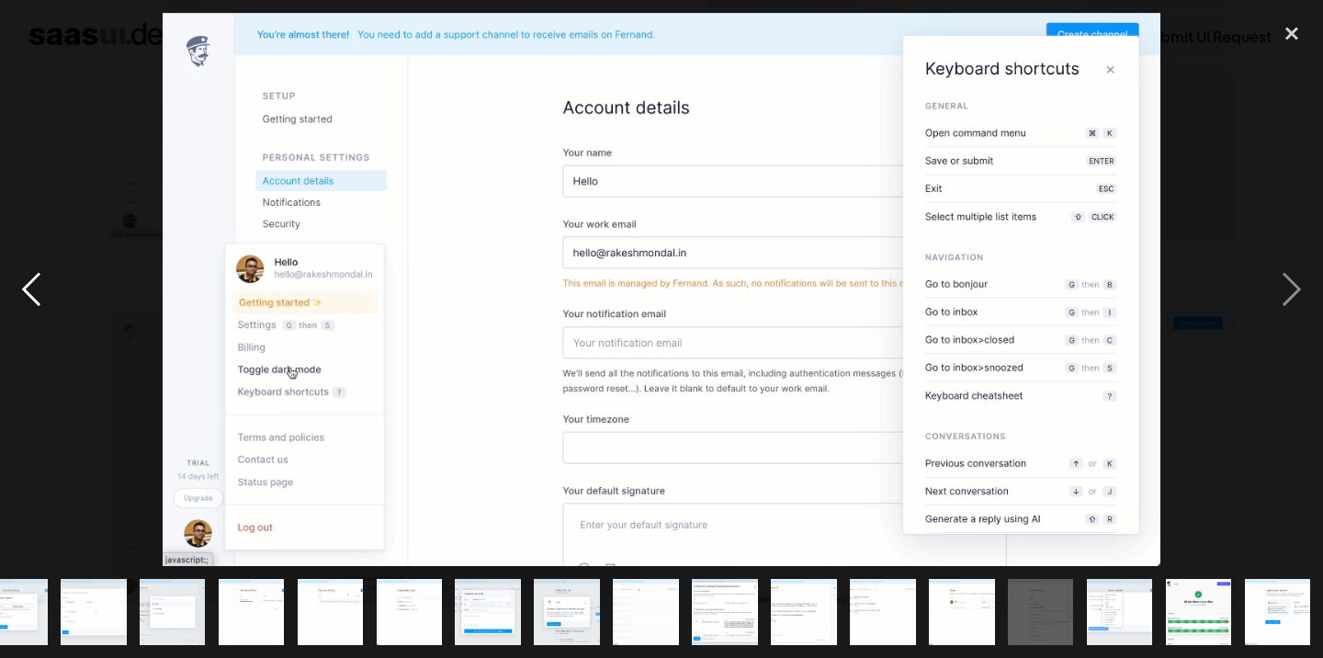
click at [37, 285] on div "previous image" at bounding box center [31, 289] width 62 height 552
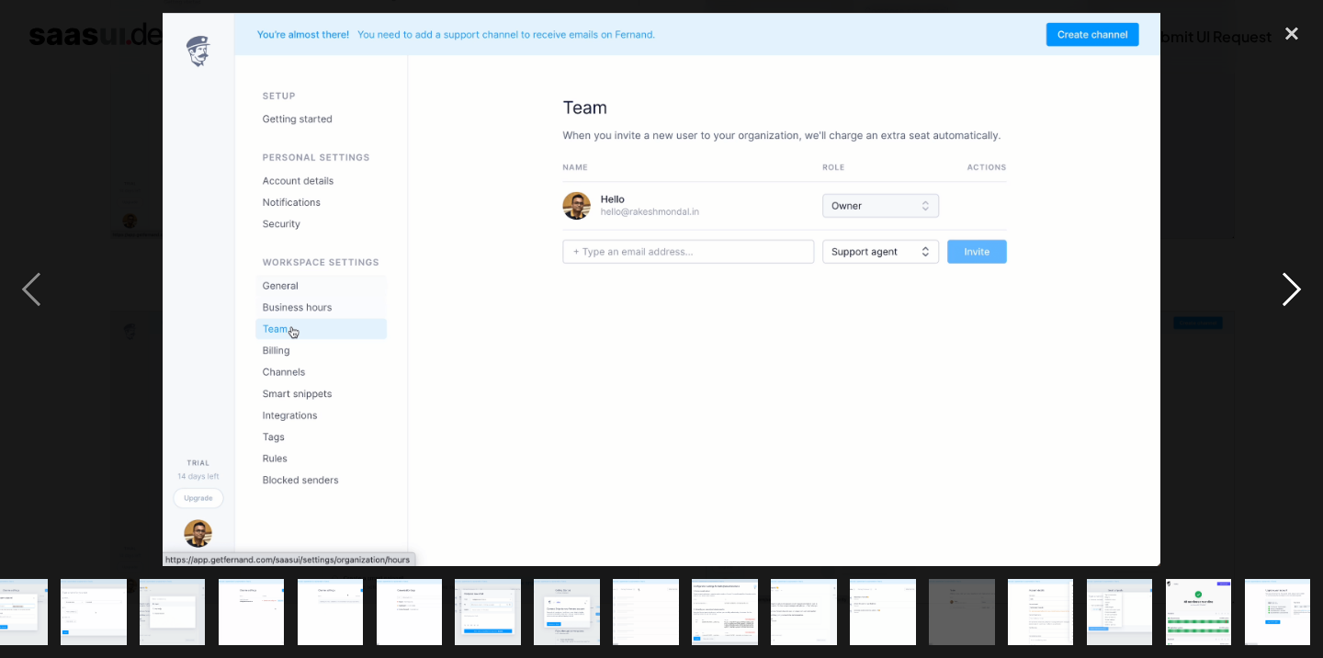
click at [1292, 302] on div "next image" at bounding box center [1291, 289] width 62 height 552
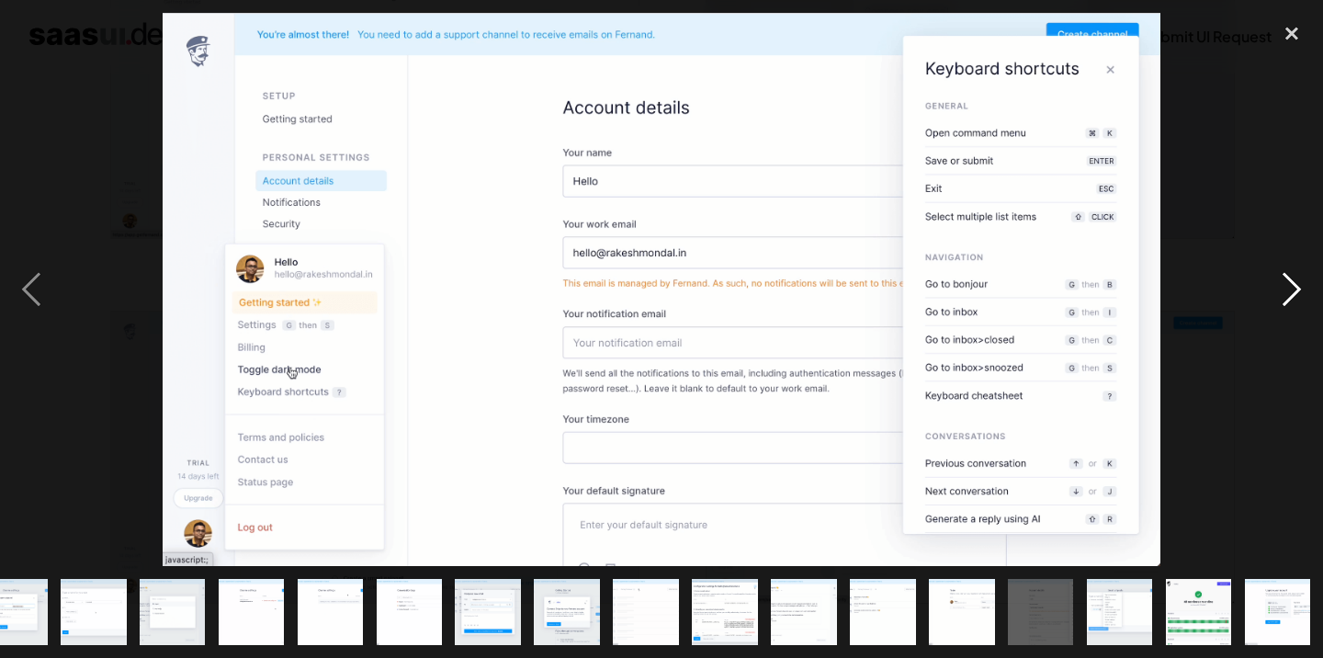
click at [1292, 302] on div "next image" at bounding box center [1291, 289] width 62 height 552
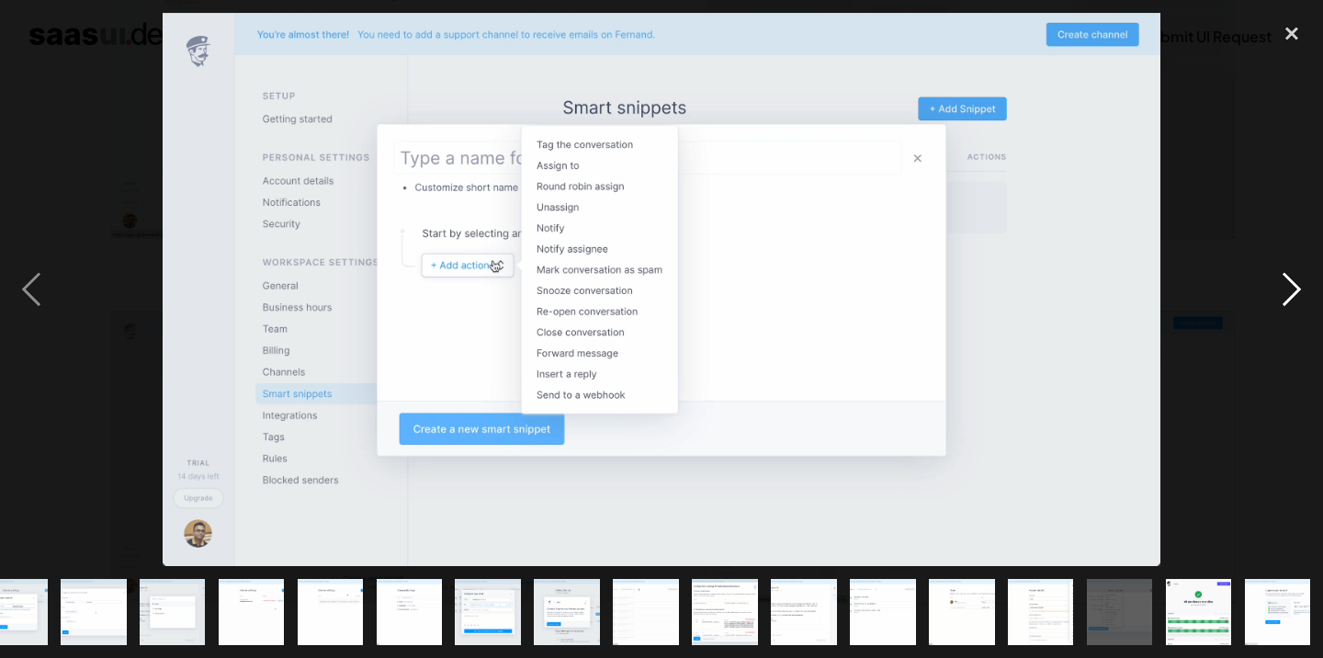
click at [1292, 302] on div "next image" at bounding box center [1291, 289] width 62 height 552
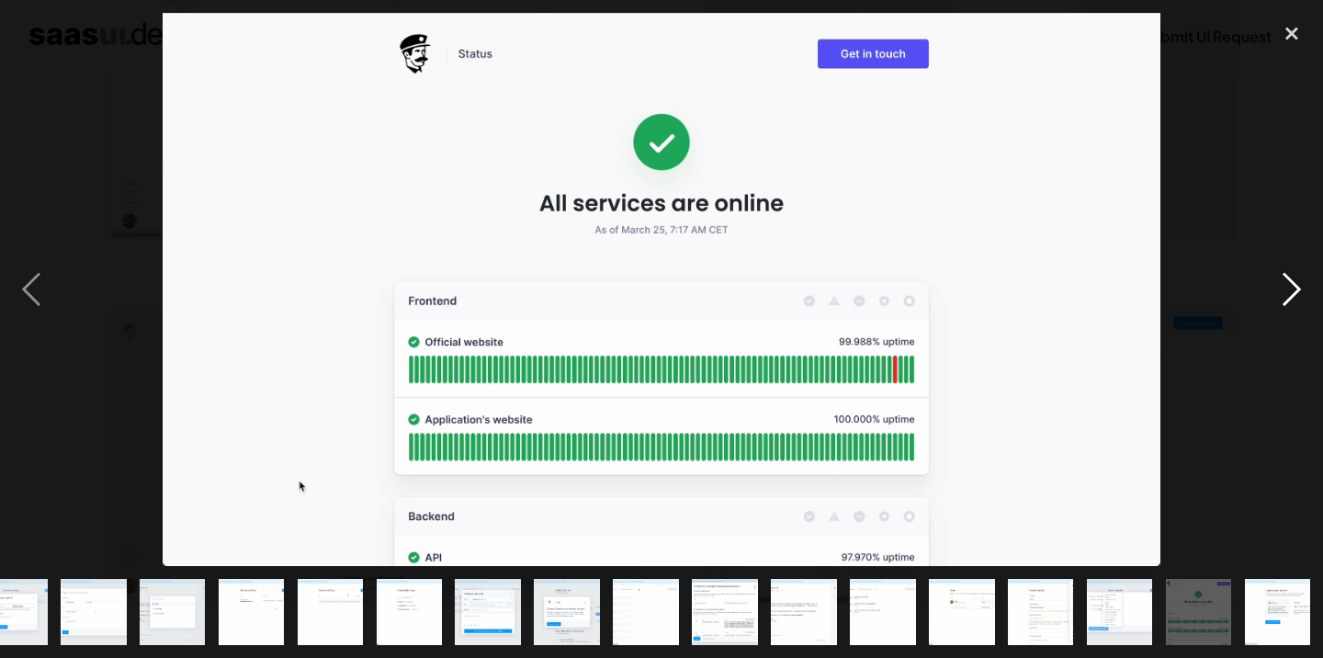
click at [1292, 302] on div "next image" at bounding box center [1291, 289] width 62 height 552
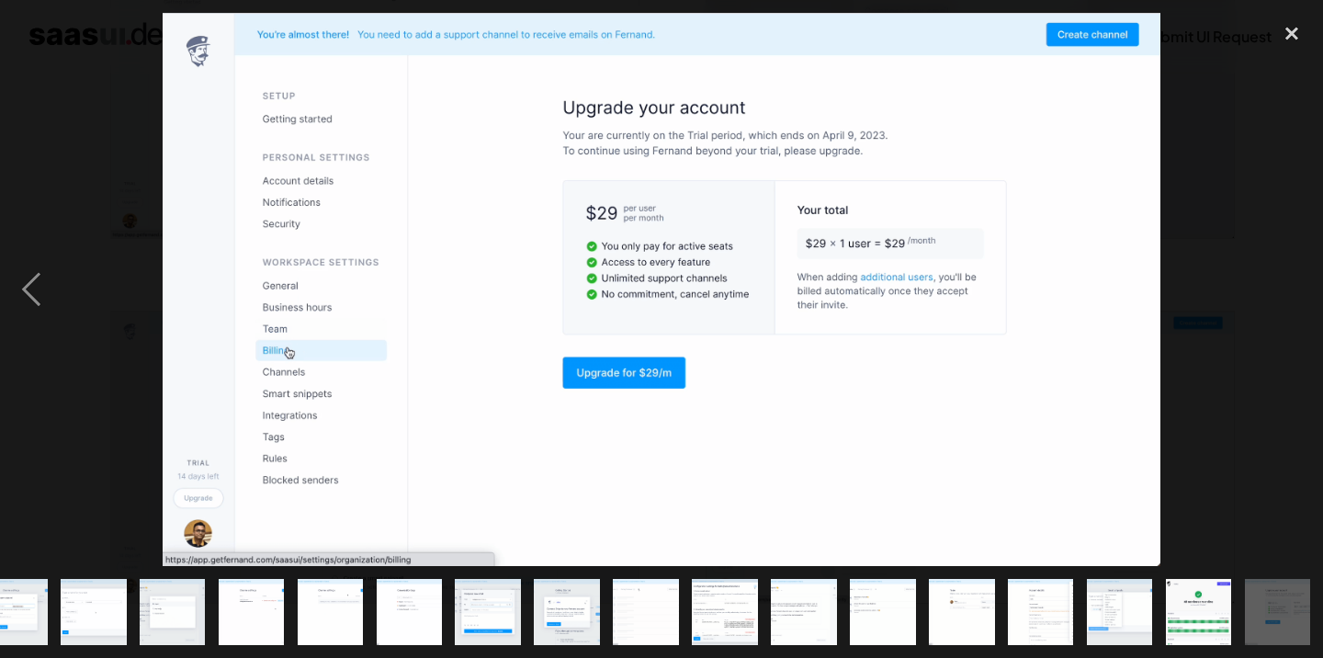
click at [1292, 302] on div "next image" at bounding box center [1291, 289] width 62 height 552
click at [1214, 265] on div at bounding box center [661, 289] width 1323 height 552
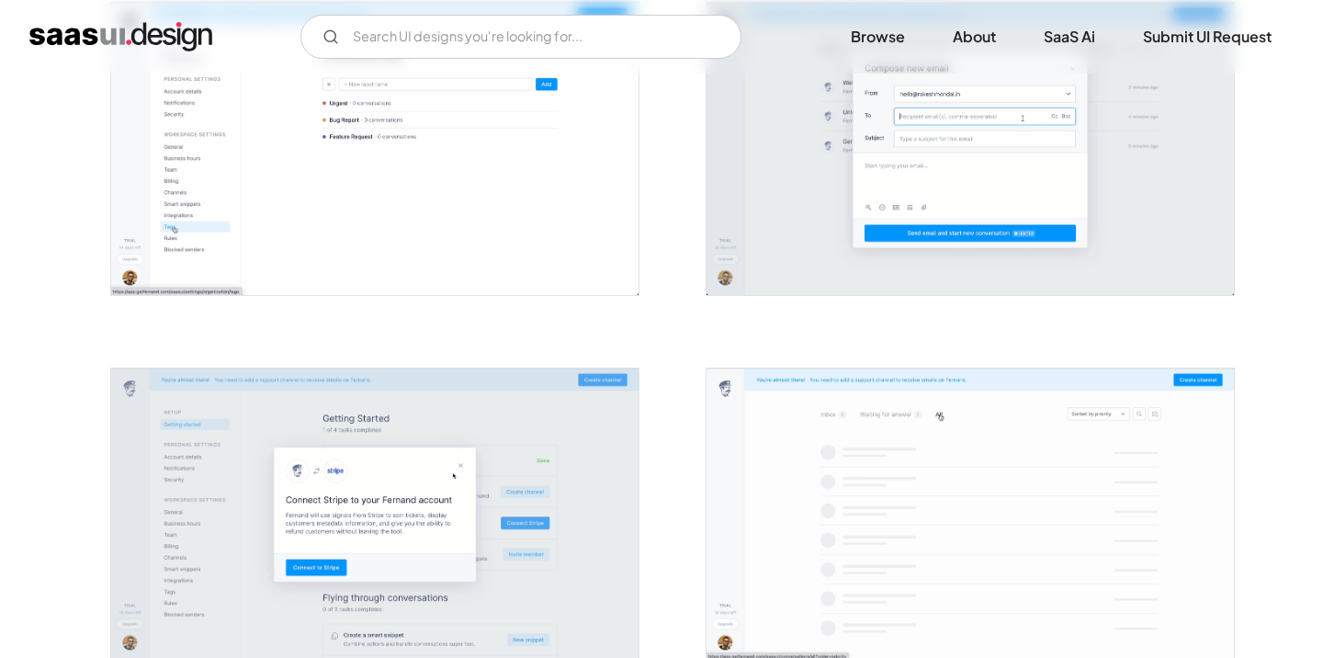
scroll to position [0, 0]
